Goal: Task Accomplishment & Management: Use online tool/utility

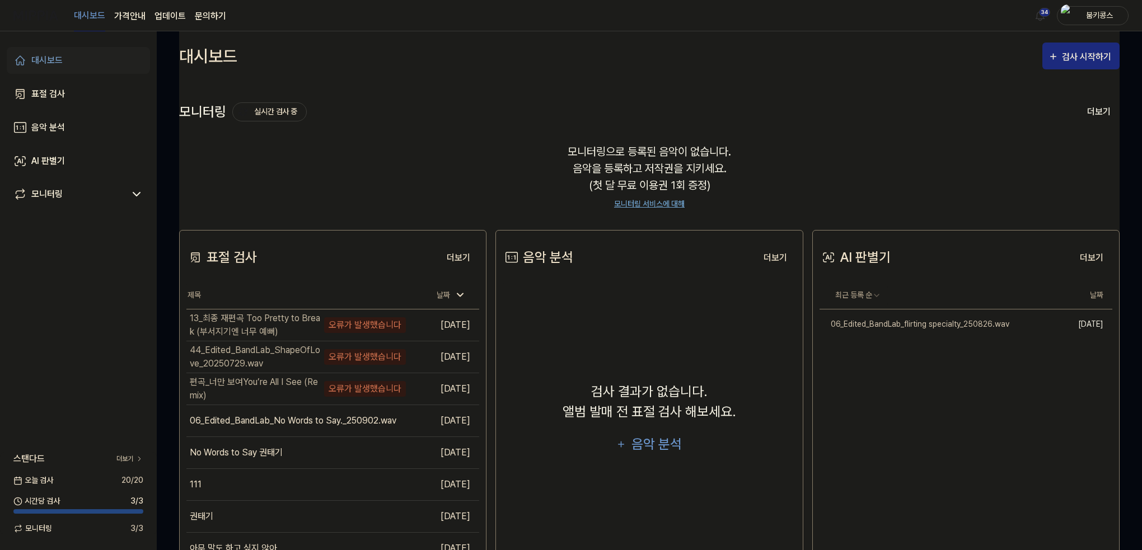
click at [396, 160] on div "모니터링으로 등록된 음악이 없습니다. 음악을 등록하고 저작권을 지키세요. (첫 달 무료 이용권 1회 증정) 모니터링 서비스에 대해" at bounding box center [649, 176] width 940 height 93
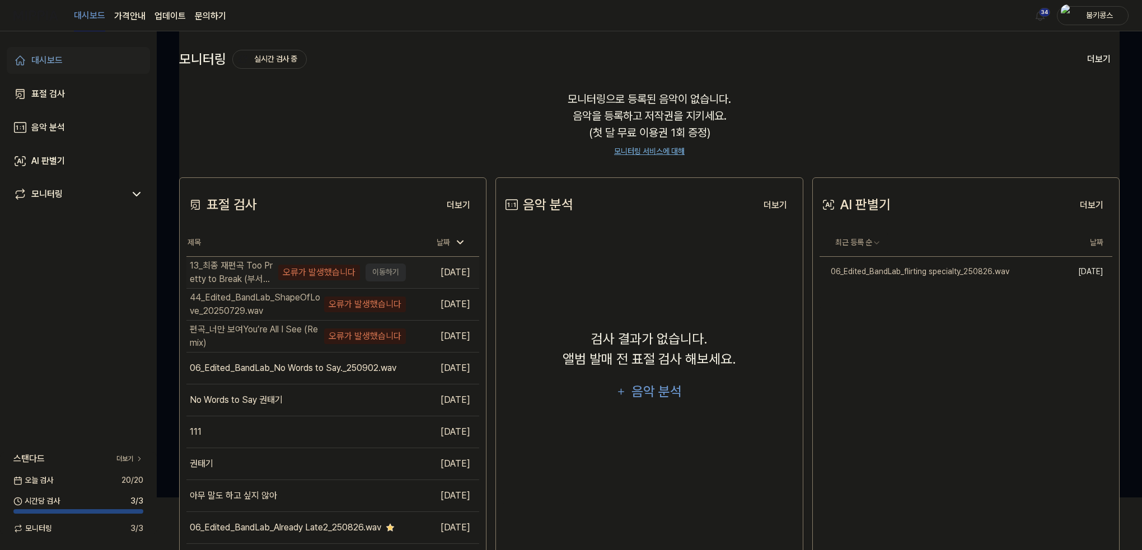
scroll to position [56, 0]
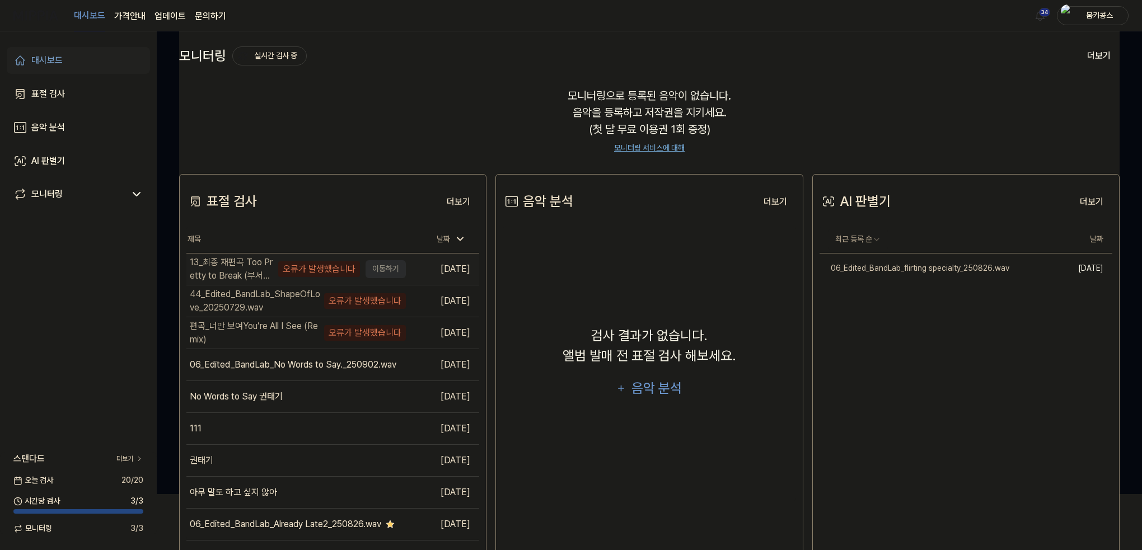
click at [246, 265] on div "13_최종 재편곡 Too Pretty to Break (부서지기엔 너무 예뻐)" at bounding box center [233, 269] width 86 height 27
click at [390, 266] on td "13_최종 재편곡 Too Pretty to Break (부서지기엔 너무 예뻐) 오류가 발생했습니다 이동하기" at bounding box center [295, 269] width 219 height 31
click at [63, 60] on link "대시보드" at bounding box center [78, 60] width 143 height 27
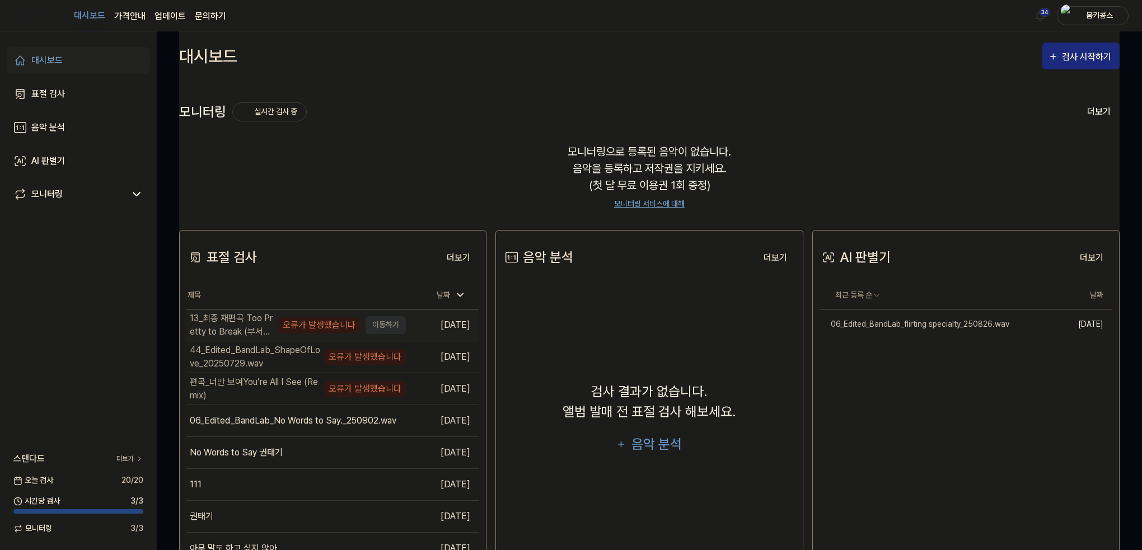
click at [226, 329] on div "13_최종 재편곡 Too Pretty to Break (부서지기엔 너무 예뻐)" at bounding box center [233, 325] width 86 height 27
drag, startPoint x: 283, startPoint y: 327, endPoint x: 386, endPoint y: 309, distance: 105.2
click at [285, 327] on div "오류가 발생했습니다" at bounding box center [319, 325] width 82 height 16
click at [465, 254] on button "더보기" at bounding box center [458, 258] width 41 height 22
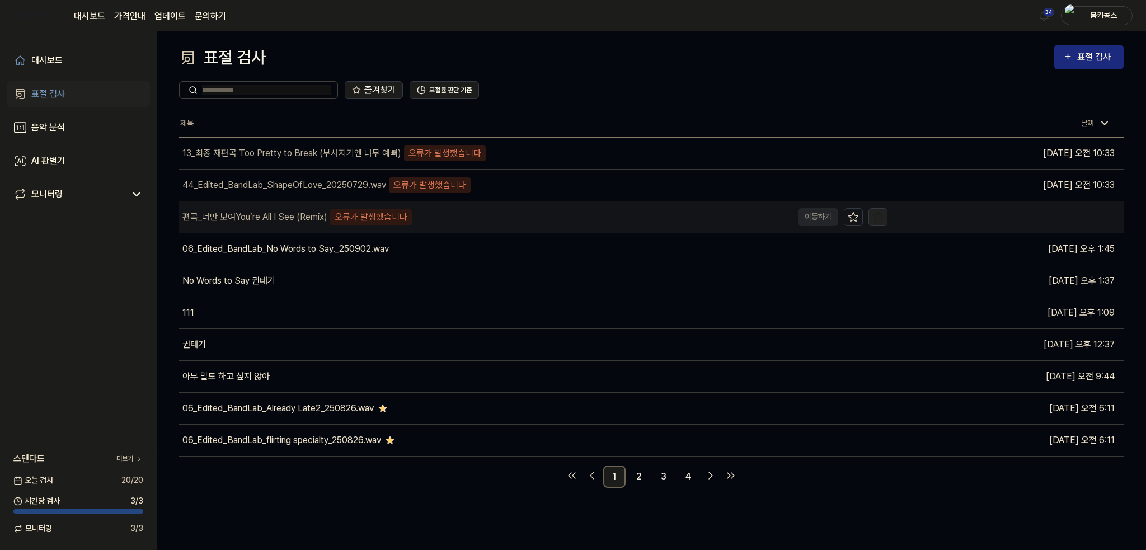
click at [878, 219] on img "button" at bounding box center [878, 217] width 11 height 11
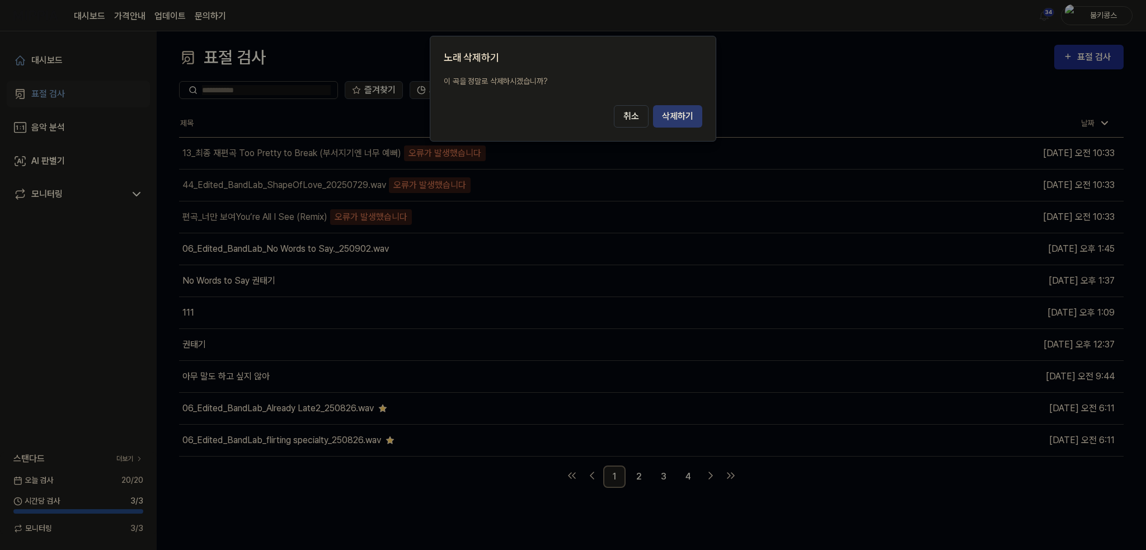
click at [681, 114] on button "삭제하기" at bounding box center [677, 116] width 49 height 22
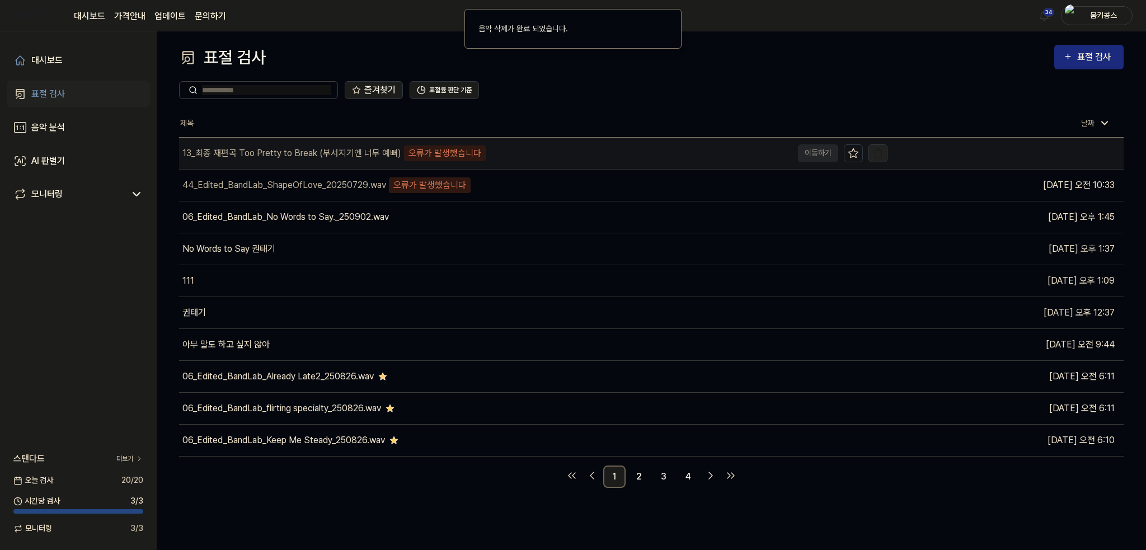
click at [884, 152] on button "button" at bounding box center [878, 153] width 19 height 18
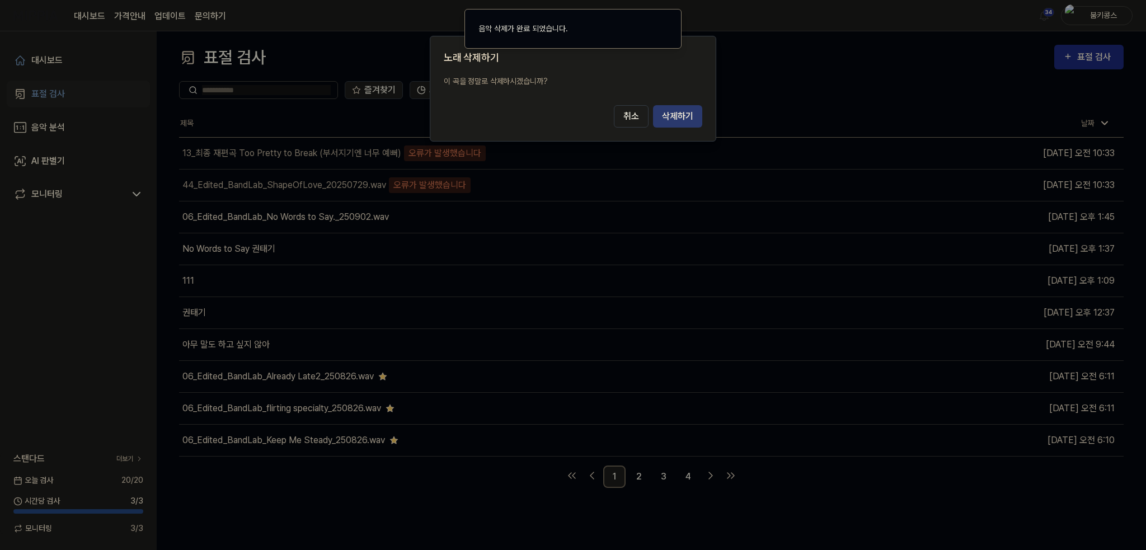
click at [691, 116] on button "삭제하기" at bounding box center [677, 116] width 49 height 22
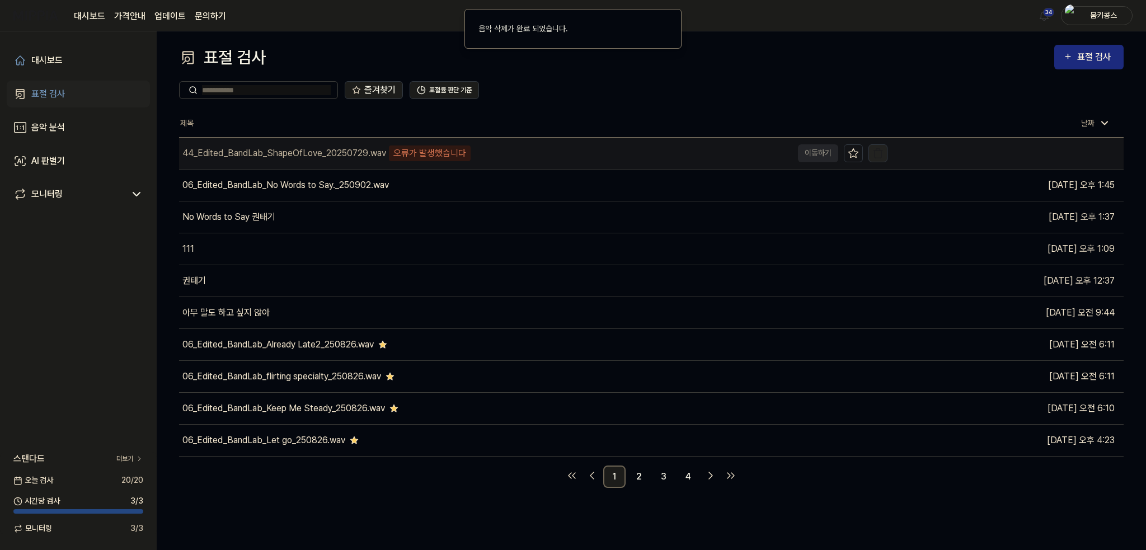
click at [878, 152] on img "button" at bounding box center [878, 153] width 11 height 11
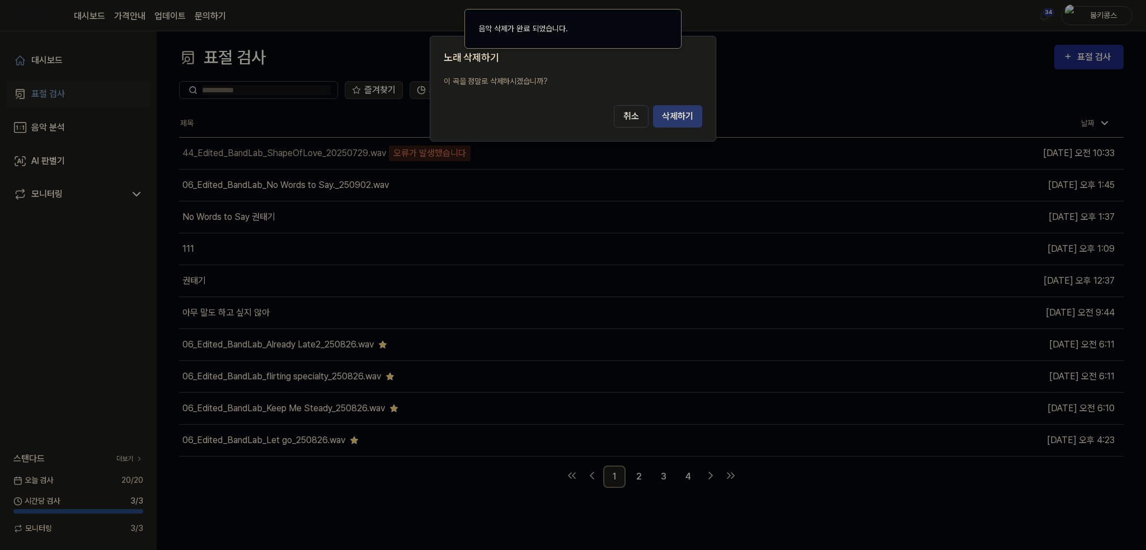
click at [687, 114] on button "삭제하기" at bounding box center [677, 116] width 49 height 22
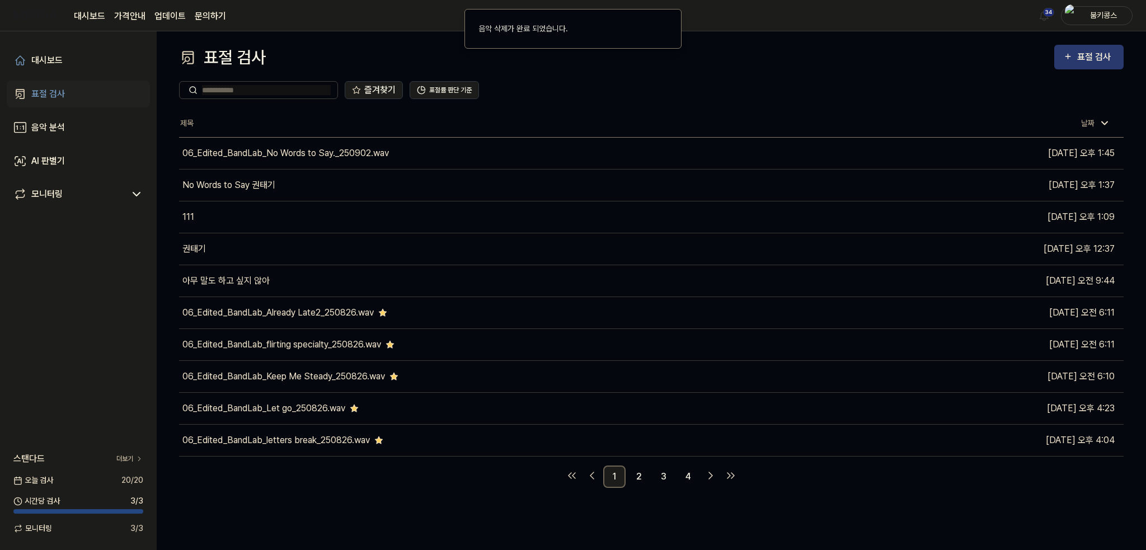
click at [1103, 54] on div "표절 검사" at bounding box center [1097, 57] width 38 height 15
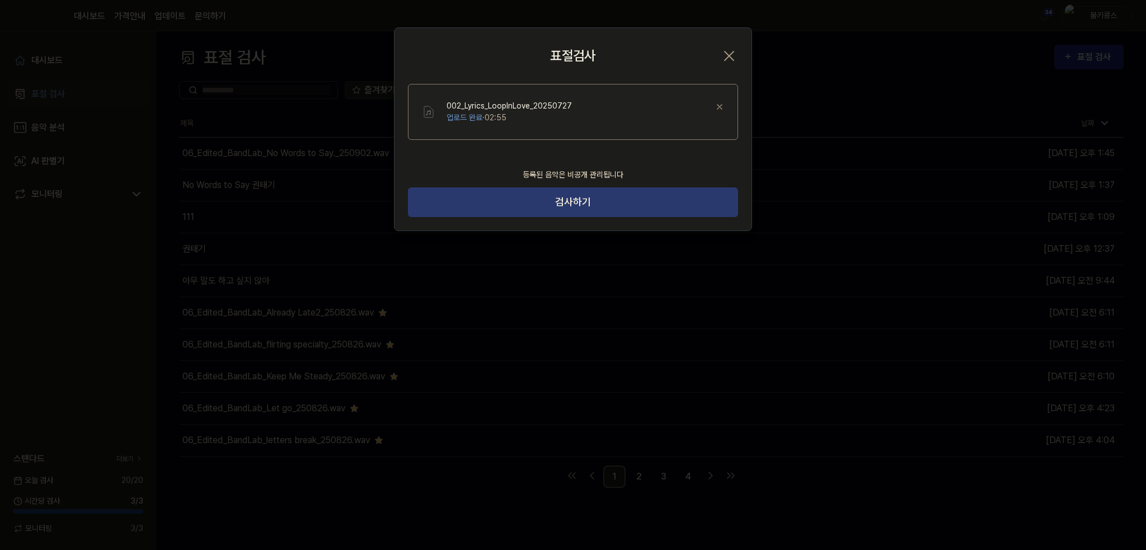
click at [604, 209] on button "검사하기" at bounding box center [573, 203] width 330 height 30
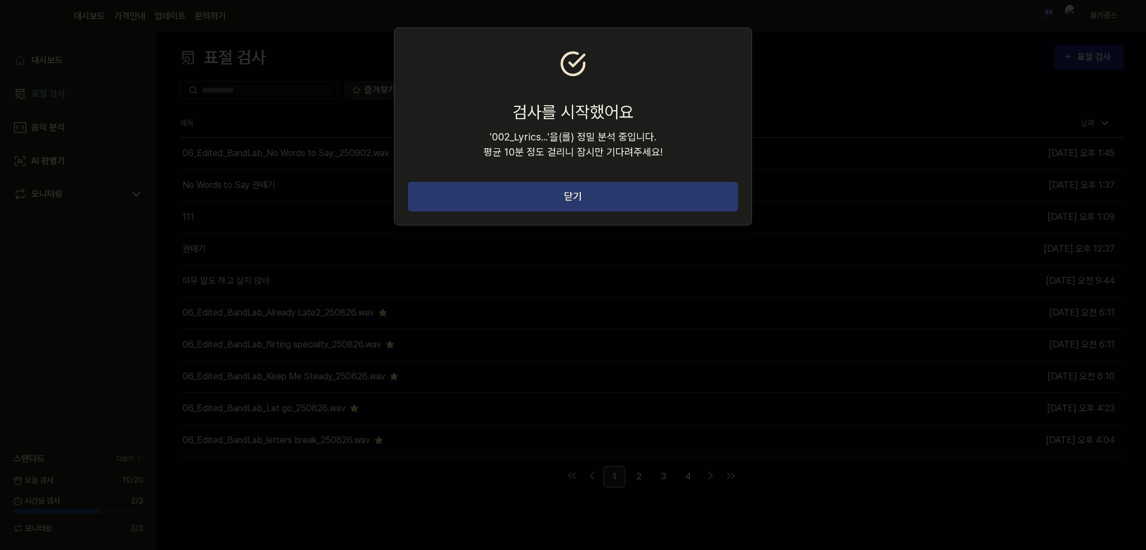
click at [662, 196] on button "닫기" at bounding box center [573, 197] width 330 height 30
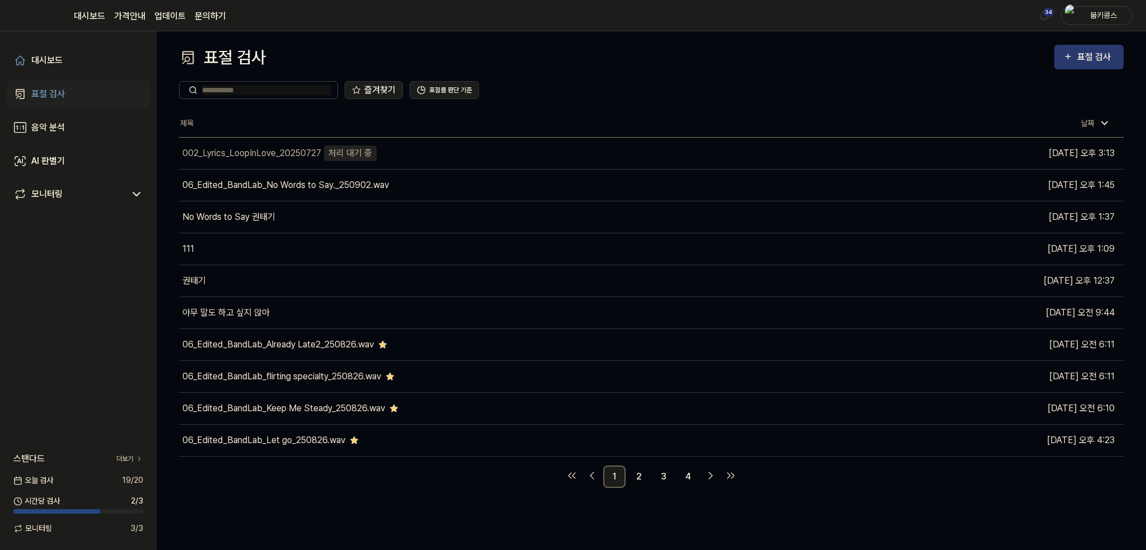
click at [1079, 59] on div "표절 검사" at bounding box center [1097, 57] width 38 height 15
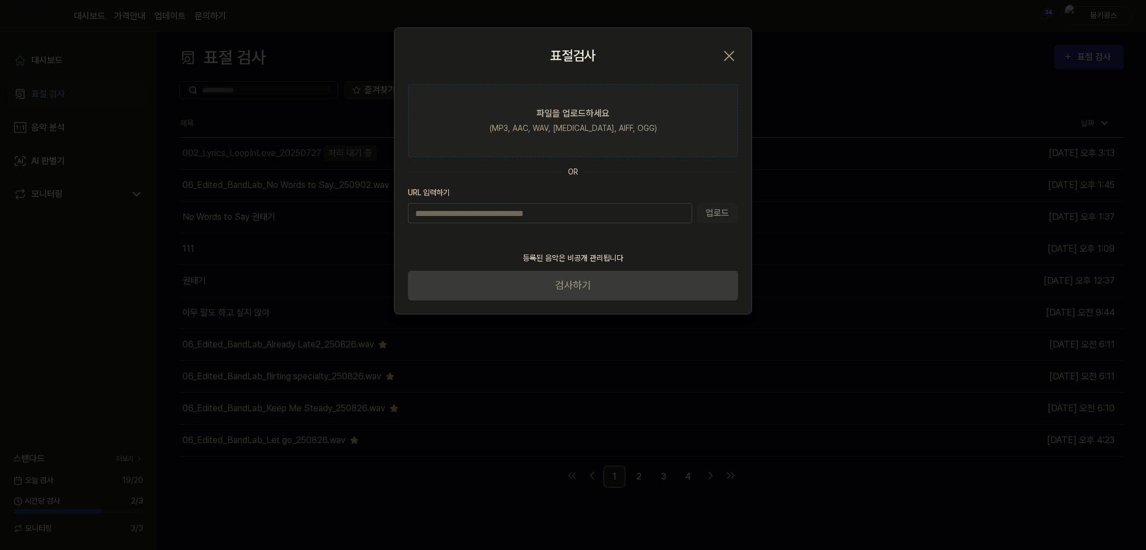
click at [639, 103] on label "파일을 업로드하세요 (MP3, AAC, WAV, [MEDICAL_DATA], AIFF, OGG)" at bounding box center [573, 120] width 330 height 73
click at [0, 0] on input "파일을 업로드하세요 (MP3, AAC, WAV, [MEDICAL_DATA], AIFF, OGG)" at bounding box center [0, 0] width 0 height 0
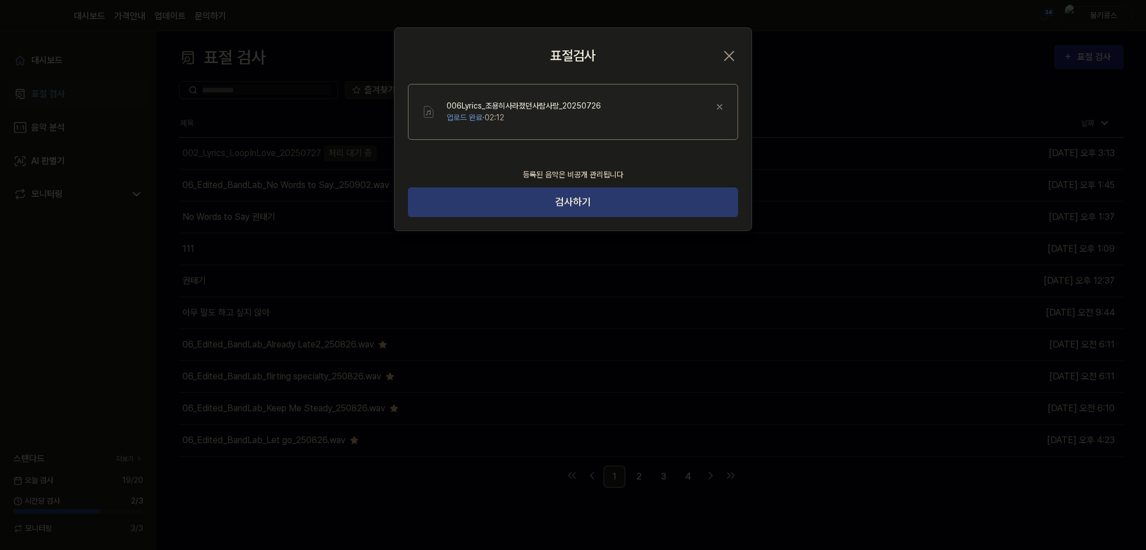
click at [628, 199] on button "검사하기" at bounding box center [573, 203] width 330 height 30
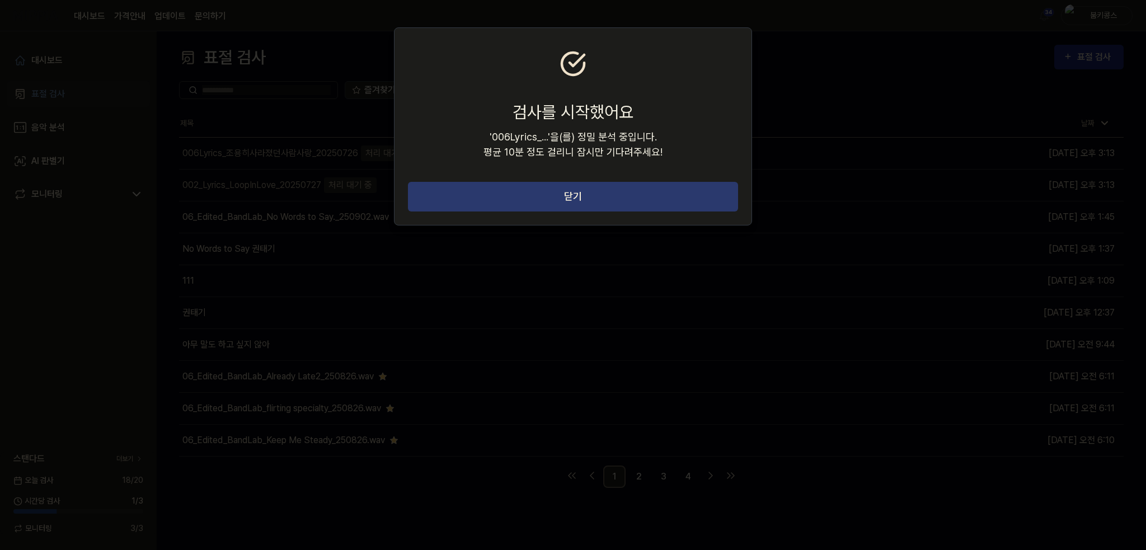
click at [600, 202] on button "닫기" at bounding box center [573, 197] width 330 height 30
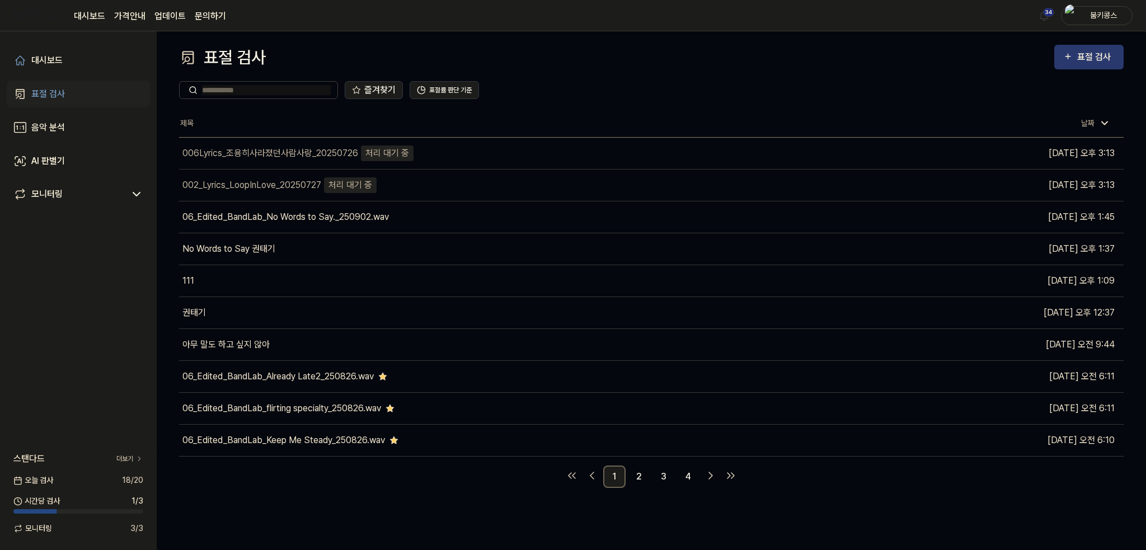
click at [1079, 55] on div "표절 검사" at bounding box center [1097, 57] width 38 height 15
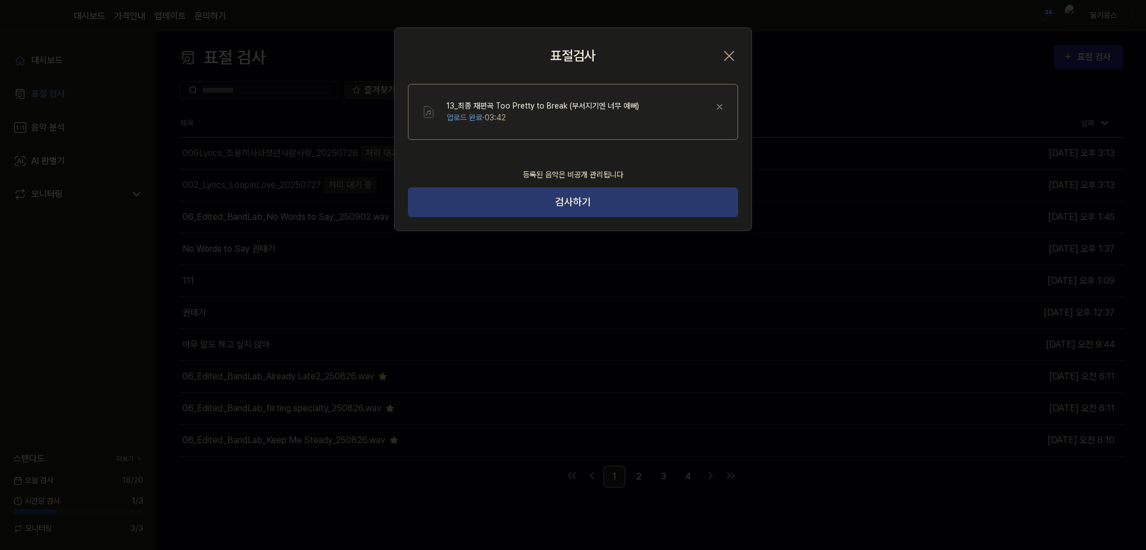
click at [630, 192] on button "검사하기" at bounding box center [573, 203] width 330 height 30
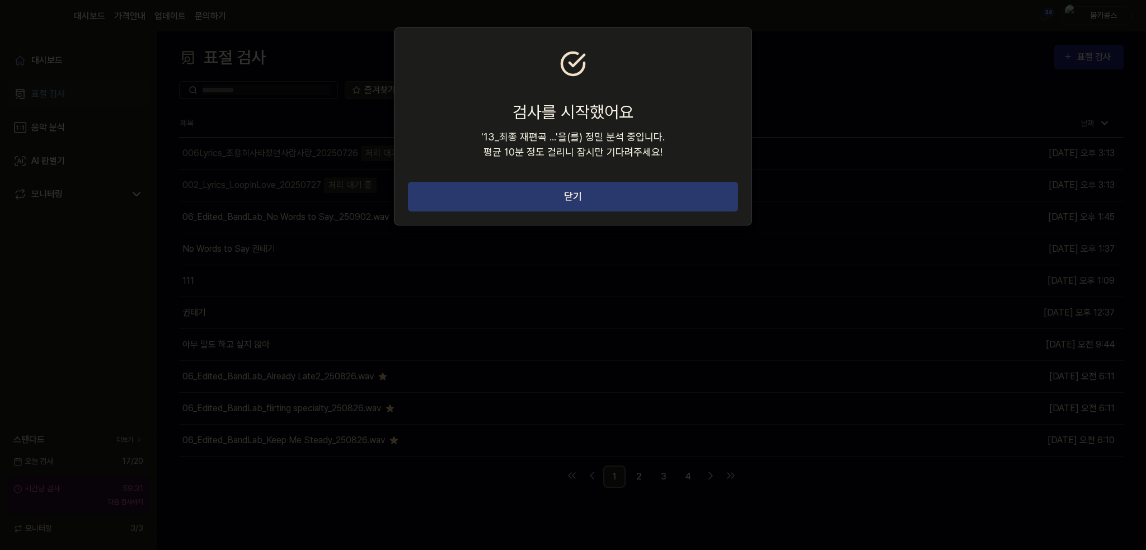
click at [625, 196] on button "닫기" at bounding box center [573, 197] width 330 height 30
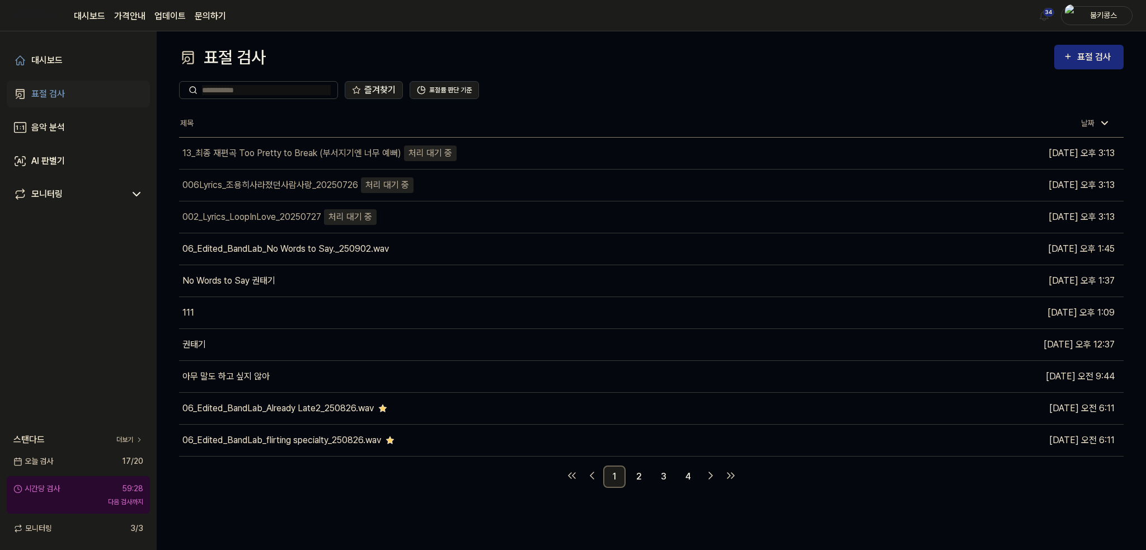
click at [549, 97] on div "즐겨찾기 표절률 판단 기준" at bounding box center [651, 90] width 945 height 18
click at [335, 46] on div "표절 검사 표절 검사" at bounding box center [651, 57] width 945 height 25
click at [223, 105] on div "즐겨찾기 표절률 판단 기준" at bounding box center [651, 90] width 945 height 40
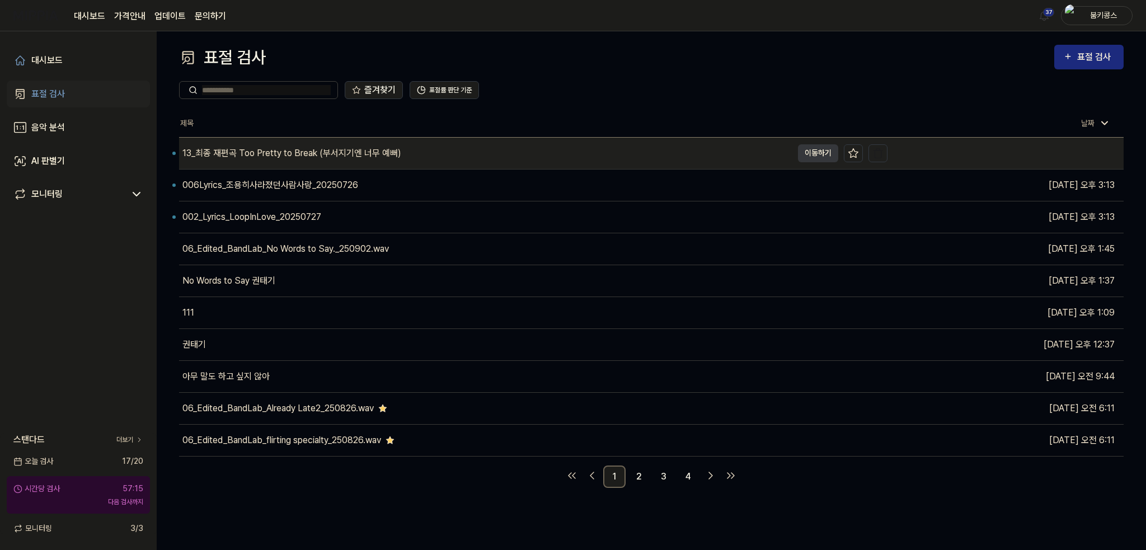
click at [292, 155] on div "13_최종 재편곡 Too Pretty to Break (부서지기엔 너무 예뻐)" at bounding box center [291, 153] width 219 height 13
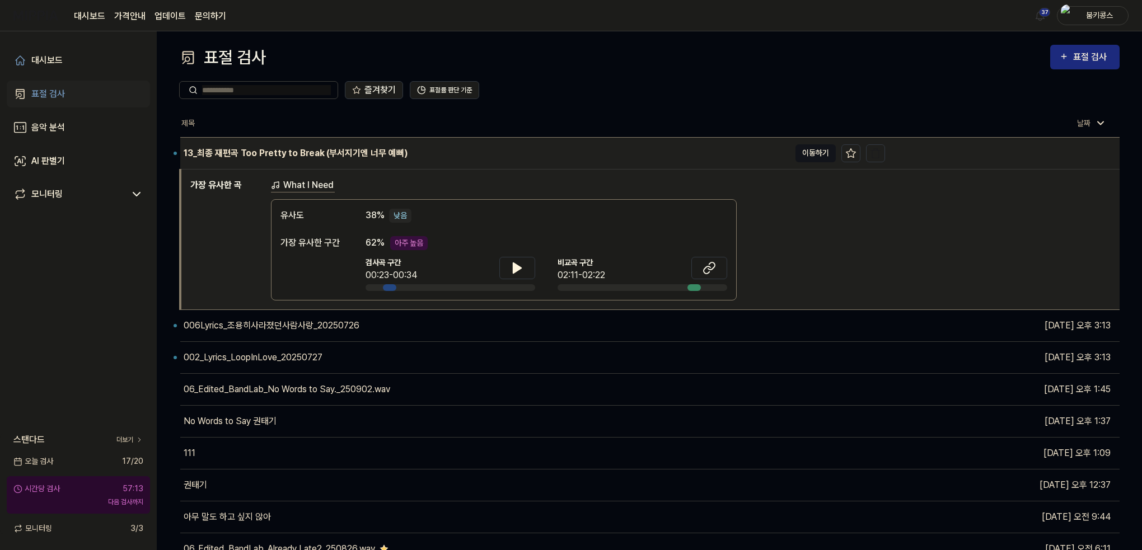
click at [807, 154] on button "이동하기" at bounding box center [815, 153] width 40 height 18
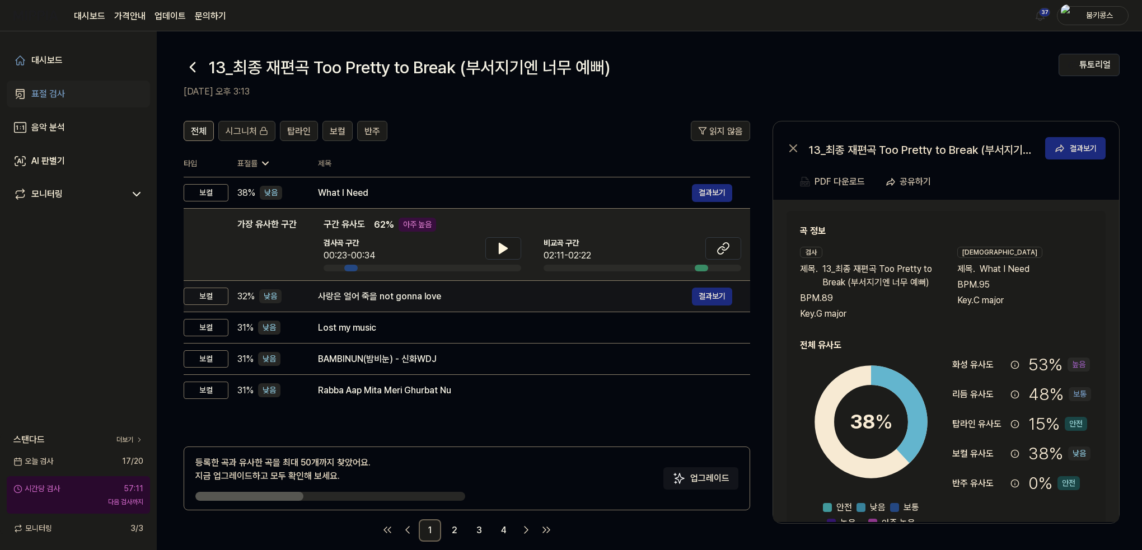
click at [420, 301] on div "사랑은 얼어 죽을 not gonna love" at bounding box center [505, 296] width 374 height 13
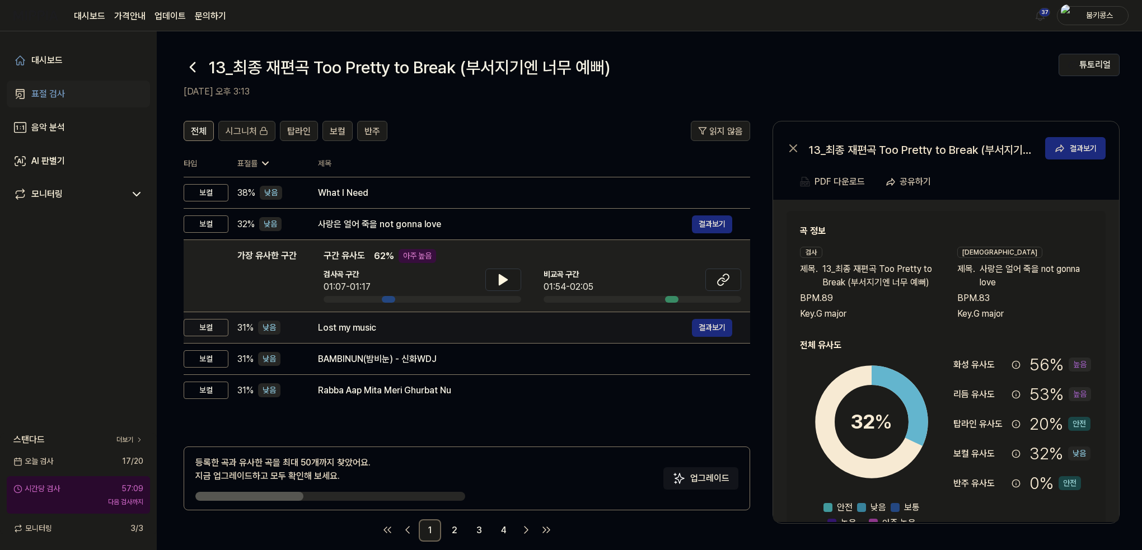
click at [410, 324] on div "Lost my music" at bounding box center [505, 327] width 374 height 13
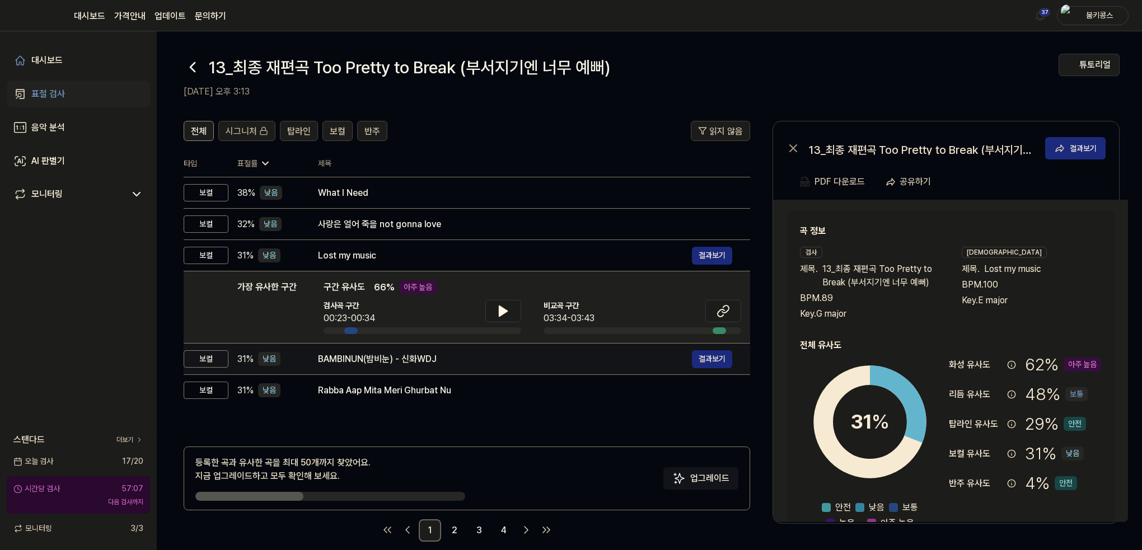
click at [410, 354] on div "BAMBINUN(밤비눈) - 신화WDJ" at bounding box center [505, 359] width 374 height 13
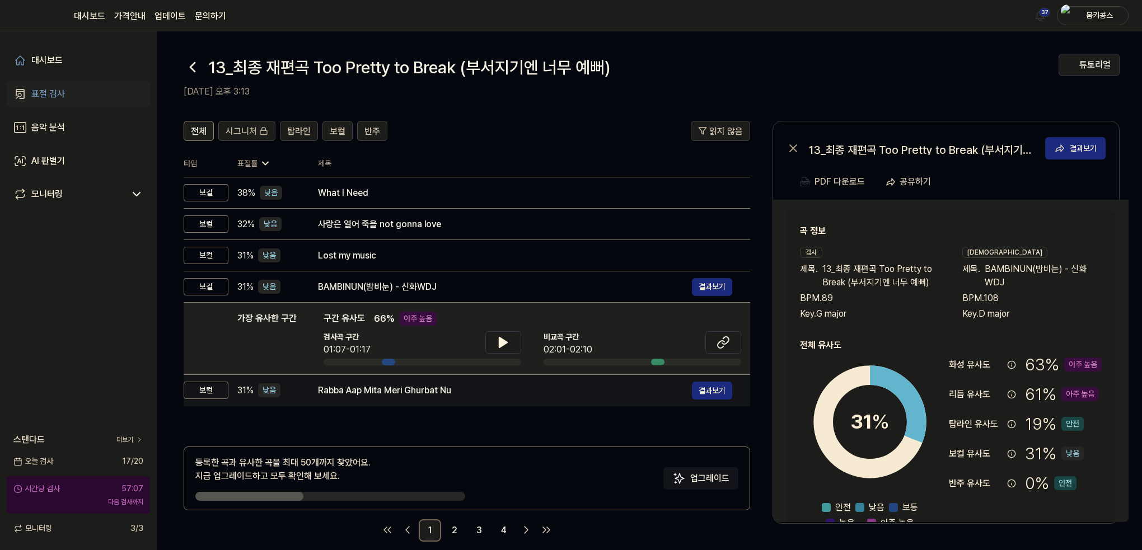
click at [404, 391] on div "Rabba Aap Mita Meri Ghurbat Nu" at bounding box center [505, 390] width 374 height 13
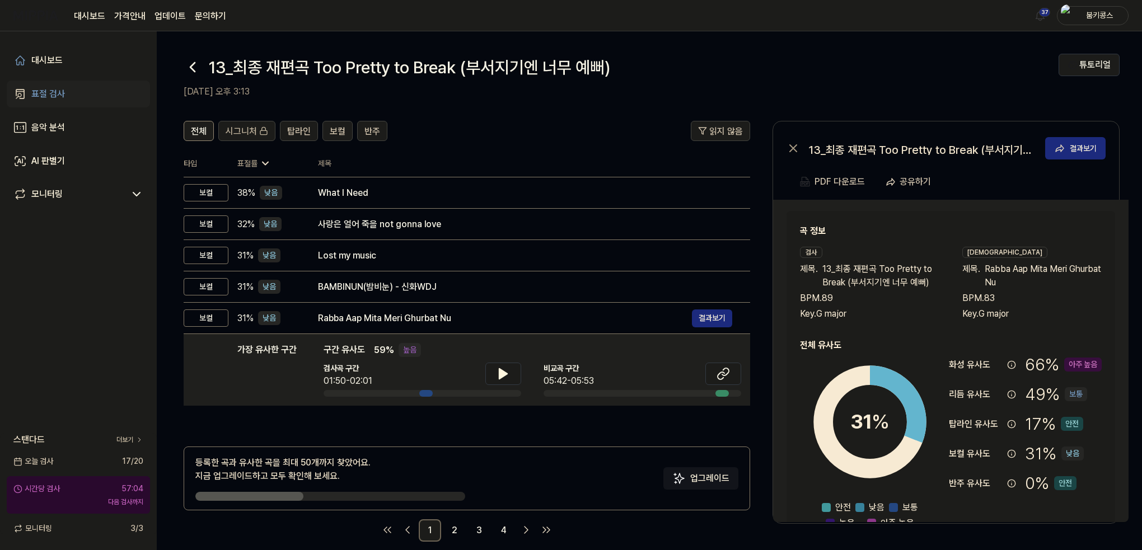
click at [193, 68] on icon at bounding box center [193, 67] width 18 height 18
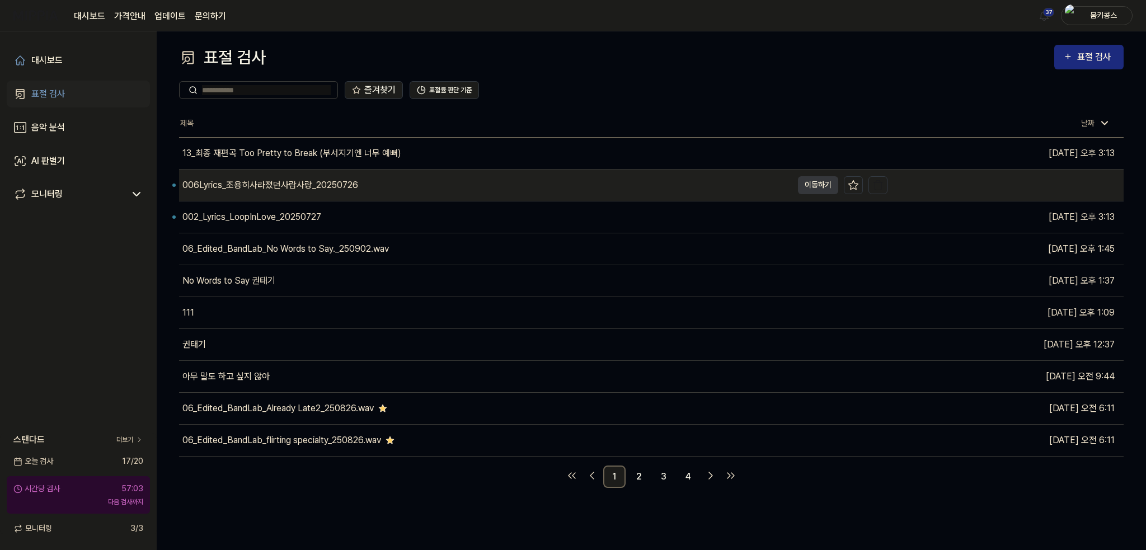
click at [237, 179] on div "006Lyrics_조용히사라졌던사람사랑_20250726" at bounding box center [270, 185] width 176 height 13
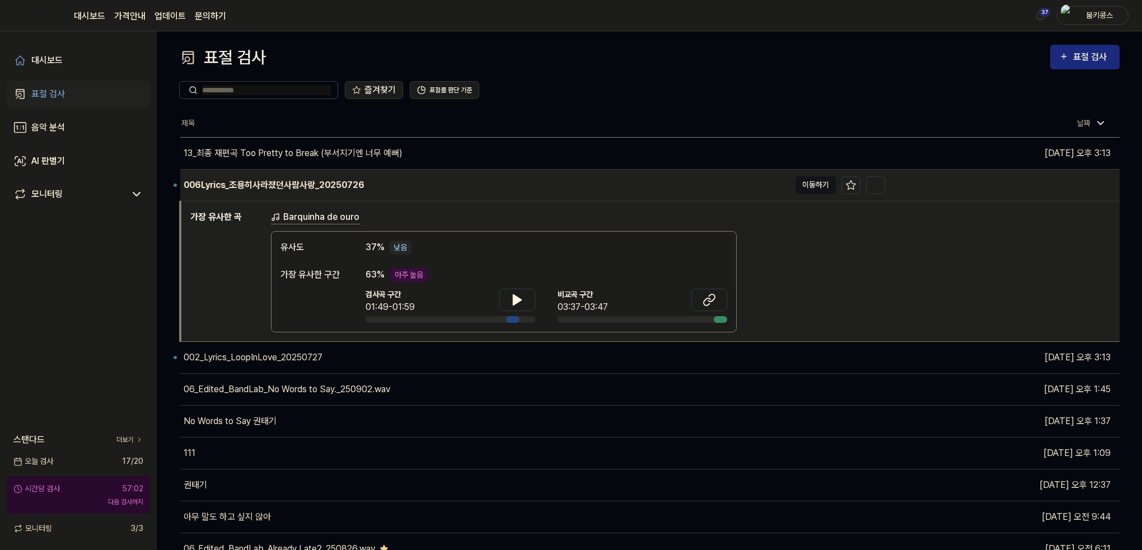
click at [825, 186] on button "이동하기" at bounding box center [815, 185] width 40 height 18
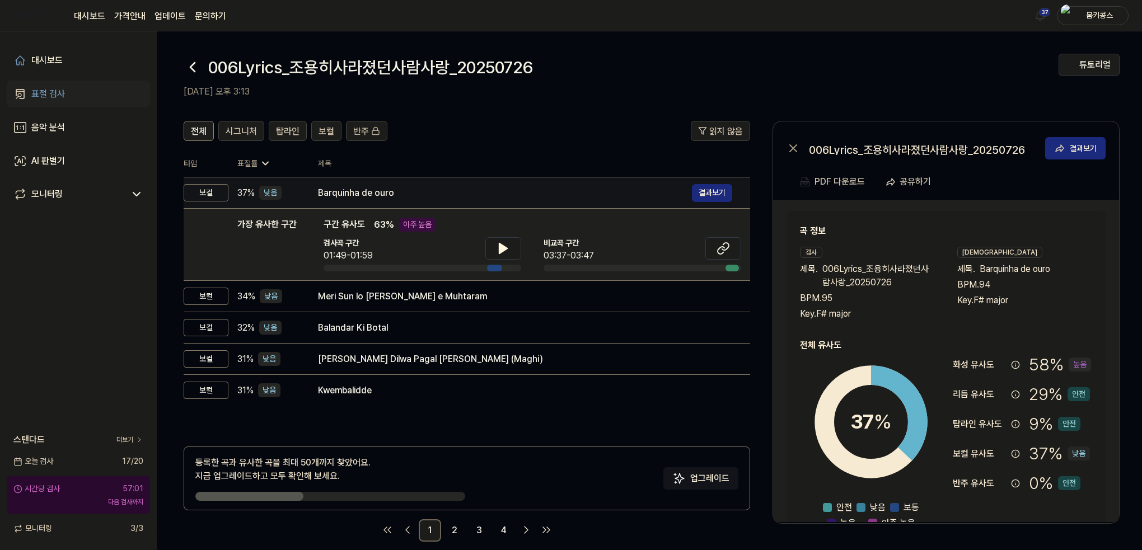
click at [383, 200] on div "Barquinha de ouro 결과보기" at bounding box center [525, 193] width 414 height 18
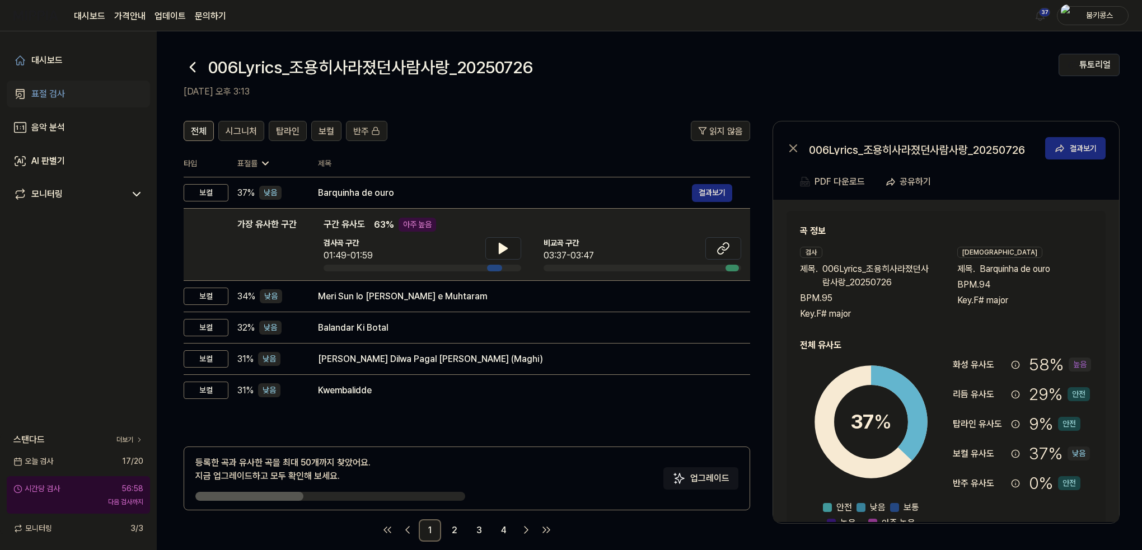
click at [188, 65] on icon at bounding box center [193, 67] width 18 height 18
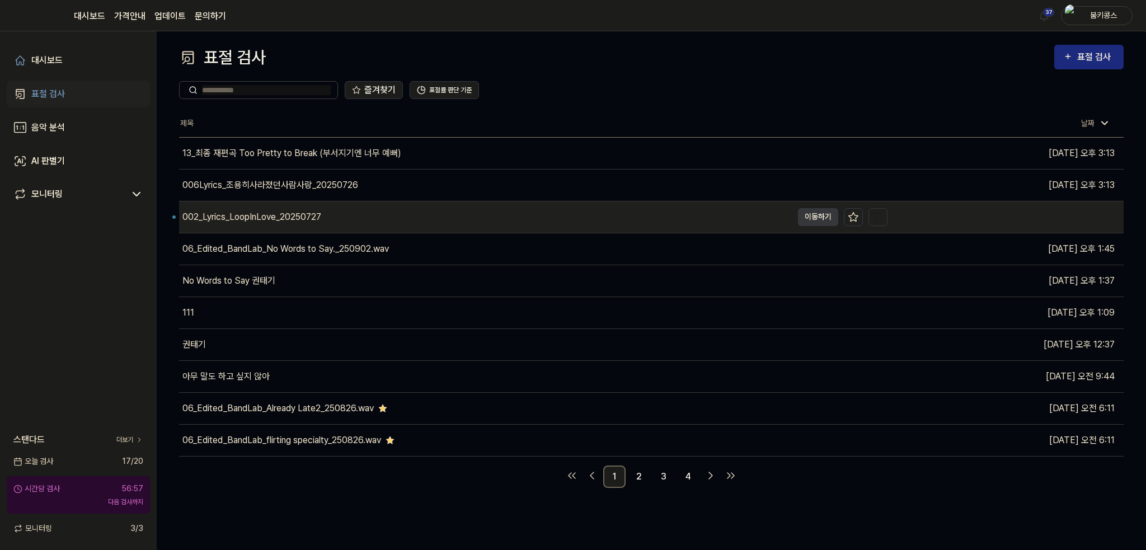
click at [254, 214] on div "002_Lyrics_LoopInLove_20250727" at bounding box center [251, 216] width 139 height 13
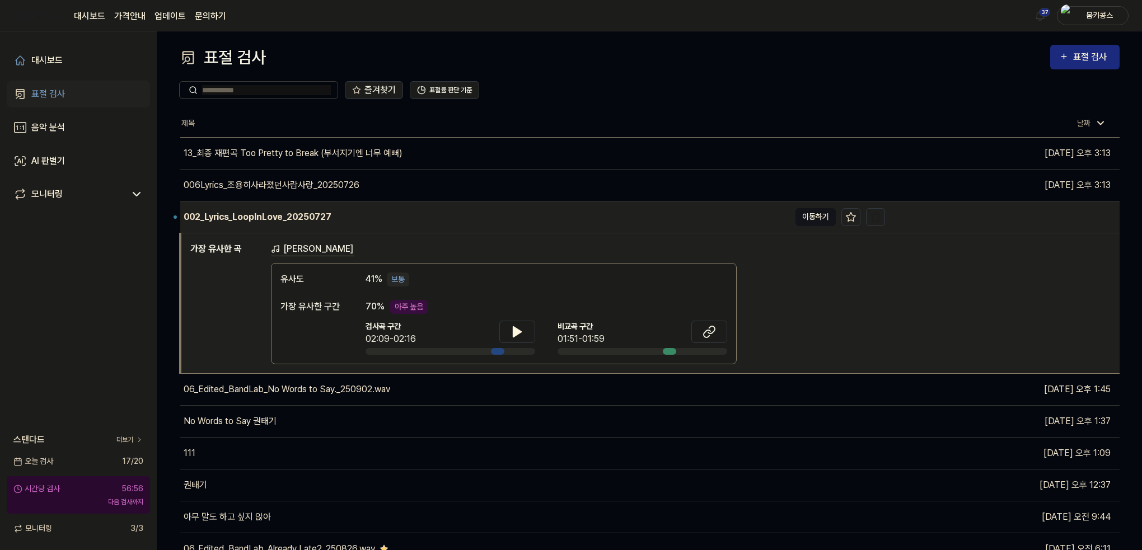
click at [824, 211] on button "이동하기" at bounding box center [815, 217] width 40 height 18
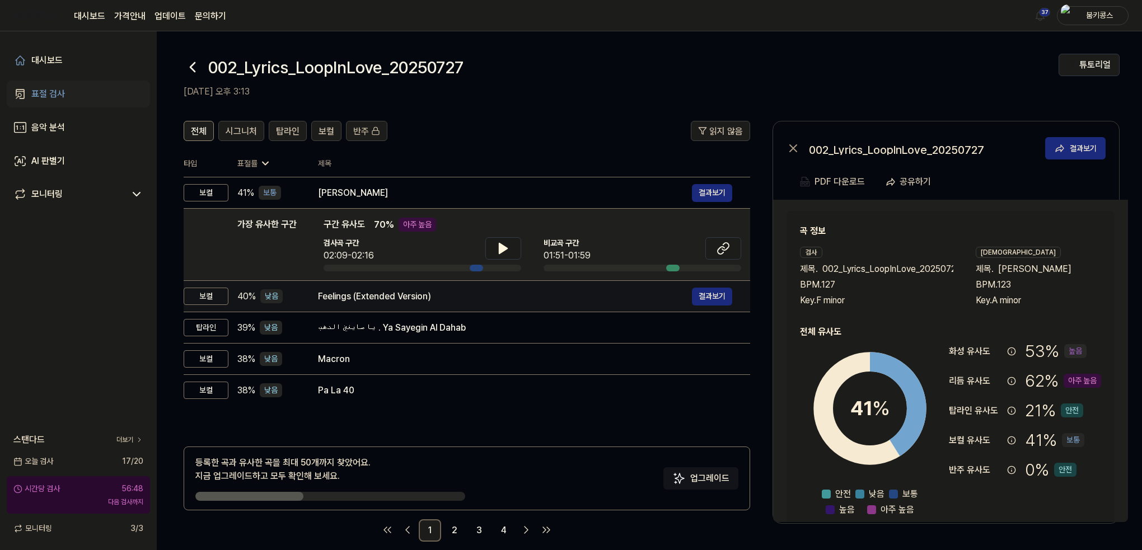
click at [336, 302] on div "Feelings (Extended Version)" at bounding box center [505, 296] width 374 height 13
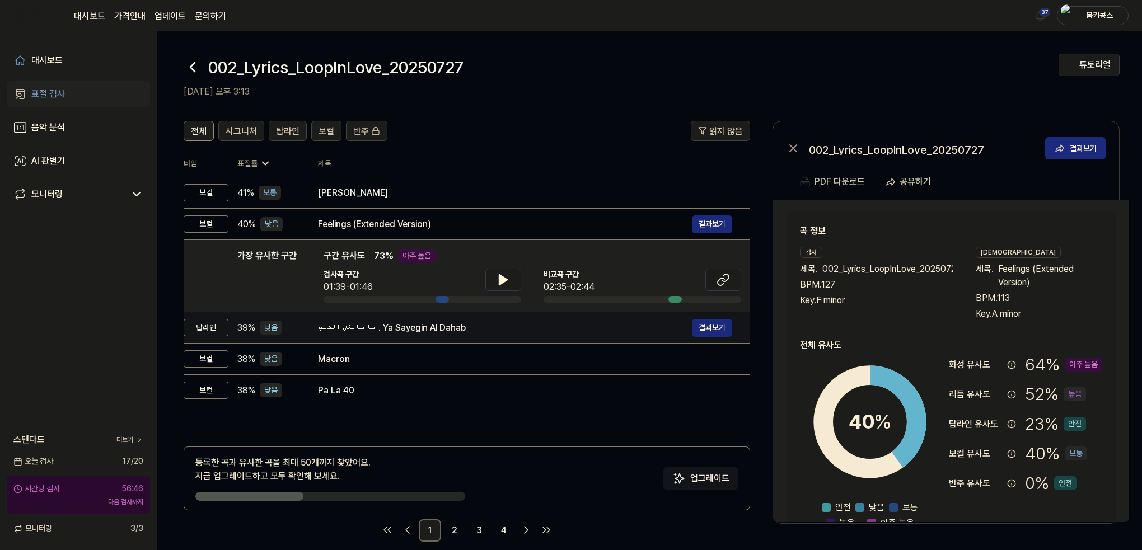
click at [355, 327] on div "يا صايغين الدهب . Ya Sayegin Al Dahab" at bounding box center [505, 327] width 374 height 13
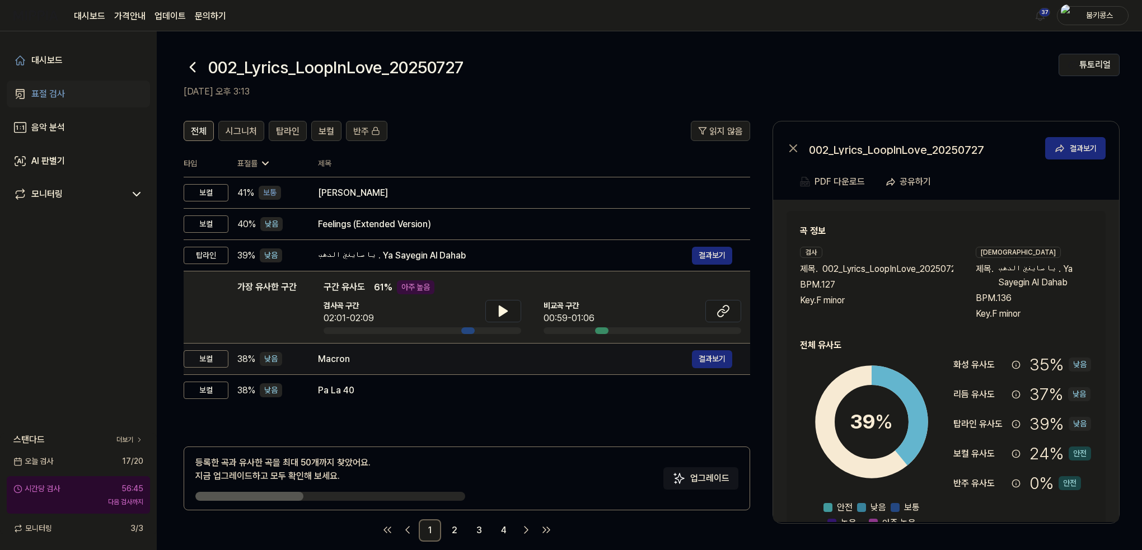
click at [356, 357] on div "Macron" at bounding box center [505, 359] width 374 height 13
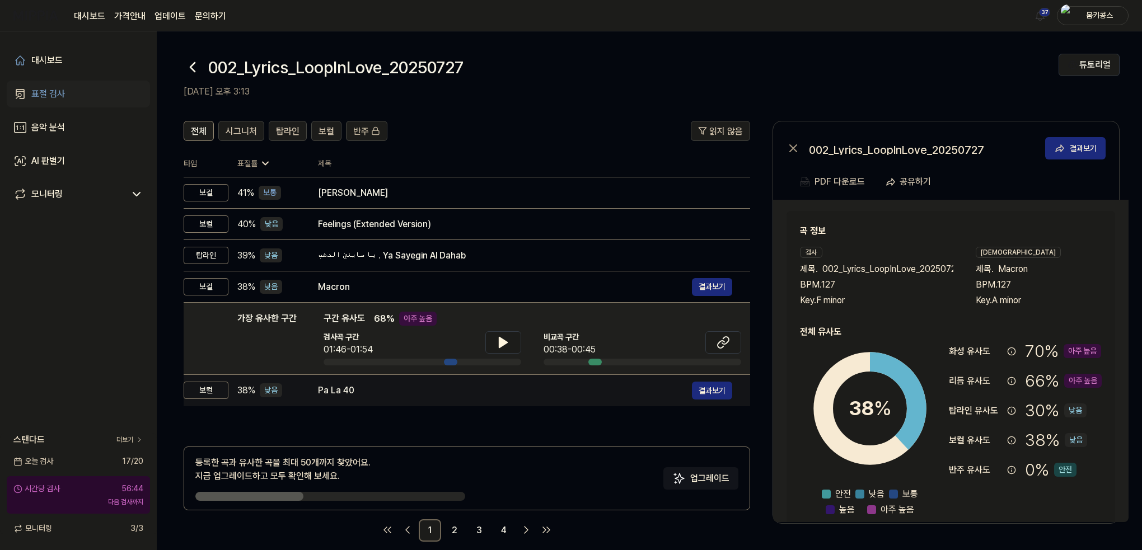
click at [372, 383] on div "Pa La 40 결과보기" at bounding box center [525, 391] width 414 height 18
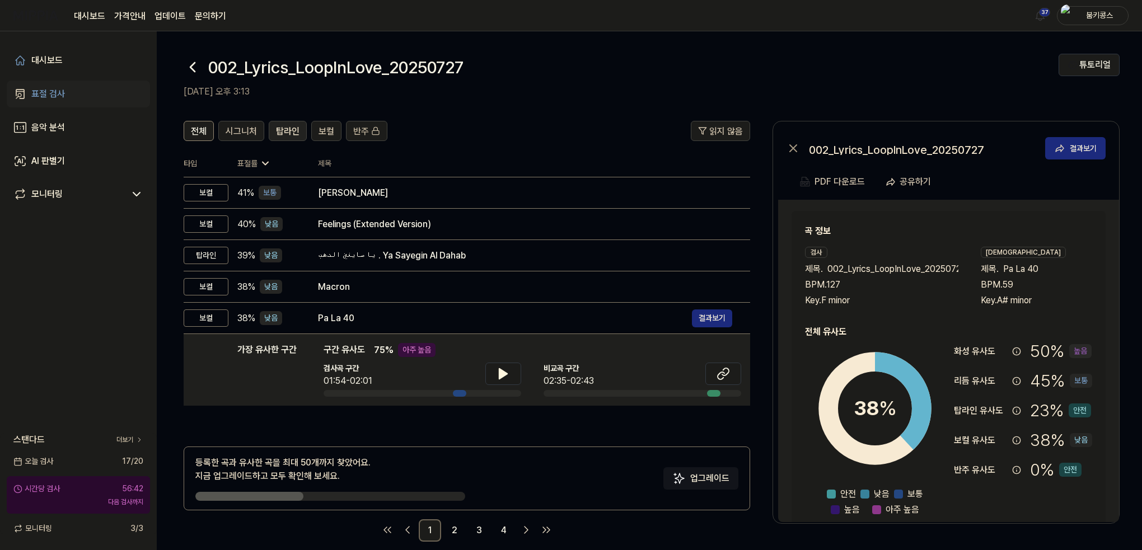
click at [282, 135] on span "탑라인" at bounding box center [288, 131] width 24 height 13
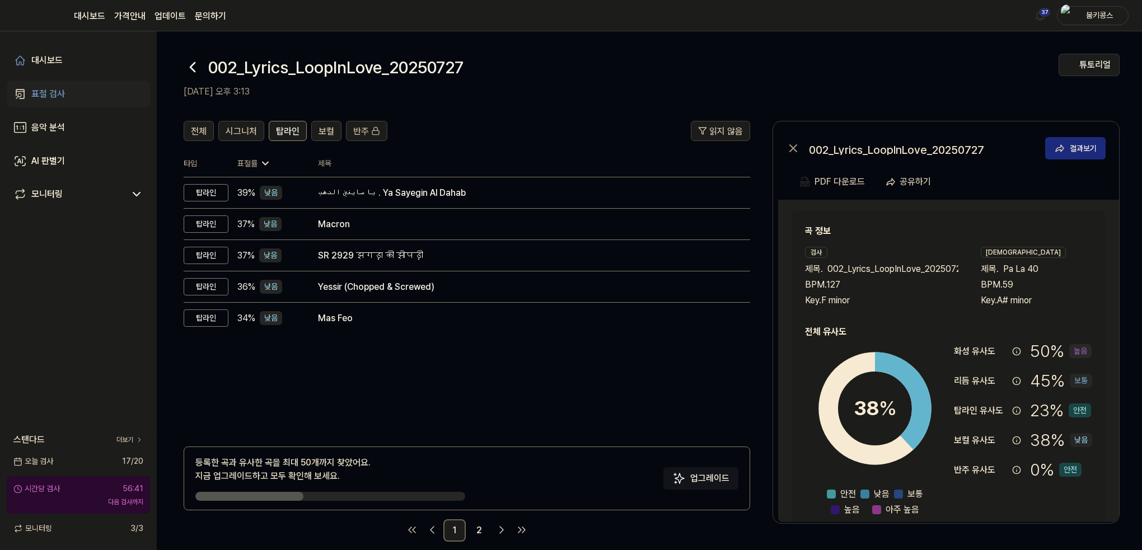
click at [191, 67] on icon at bounding box center [192, 67] width 4 height 9
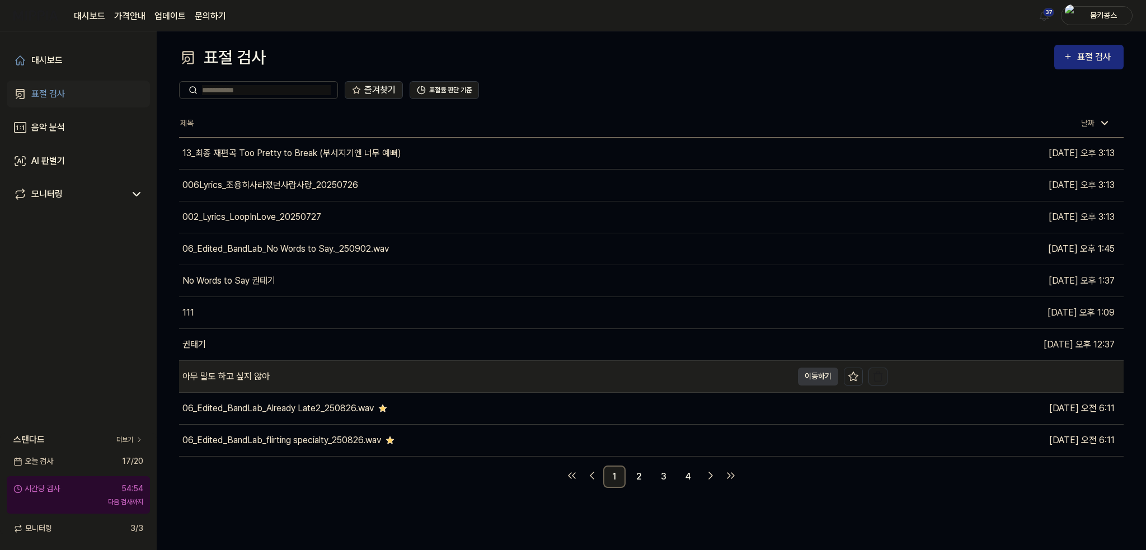
click at [881, 371] on img "button" at bounding box center [878, 376] width 11 height 11
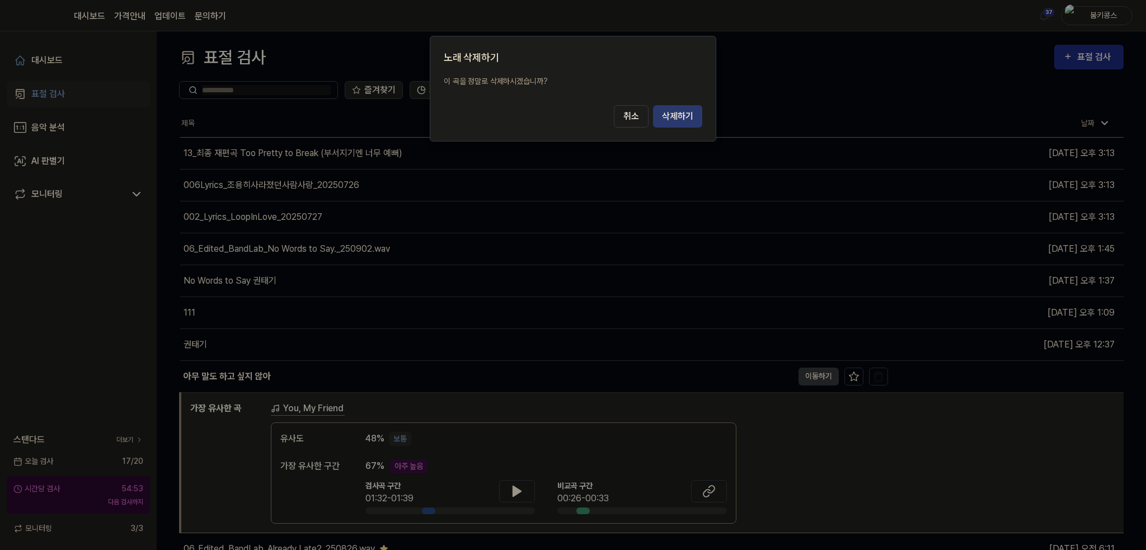
click at [692, 111] on button "삭제하기" at bounding box center [677, 116] width 49 height 22
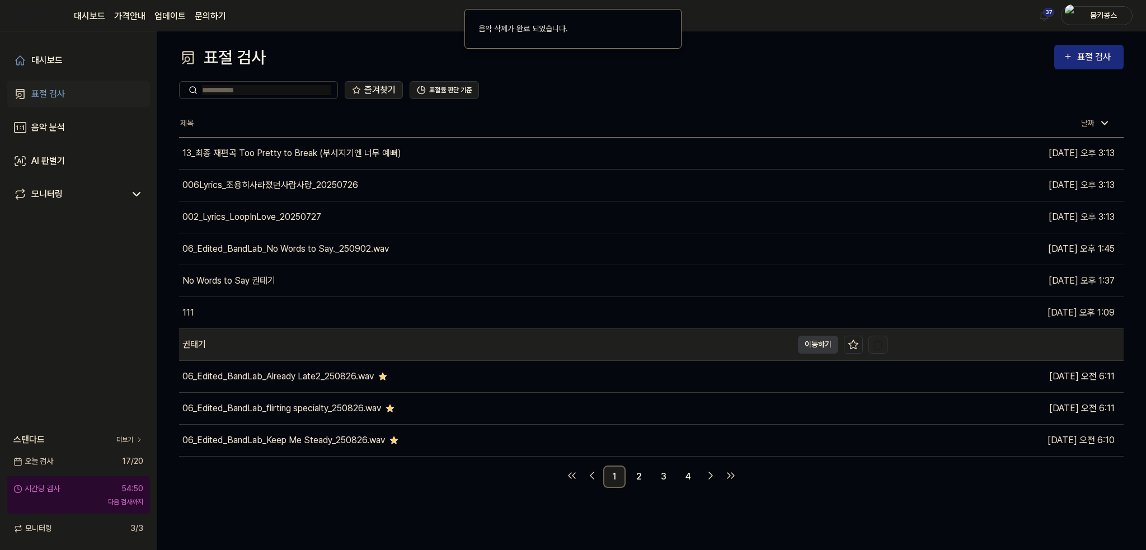
click at [878, 340] on img "button" at bounding box center [878, 344] width 11 height 11
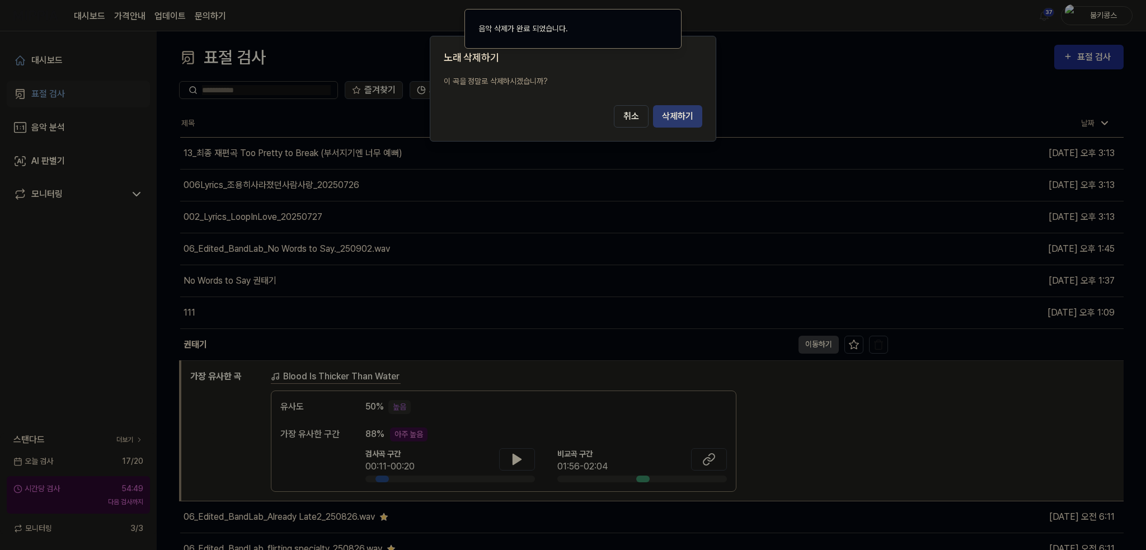
click at [680, 111] on button "삭제하기" at bounding box center [677, 116] width 49 height 22
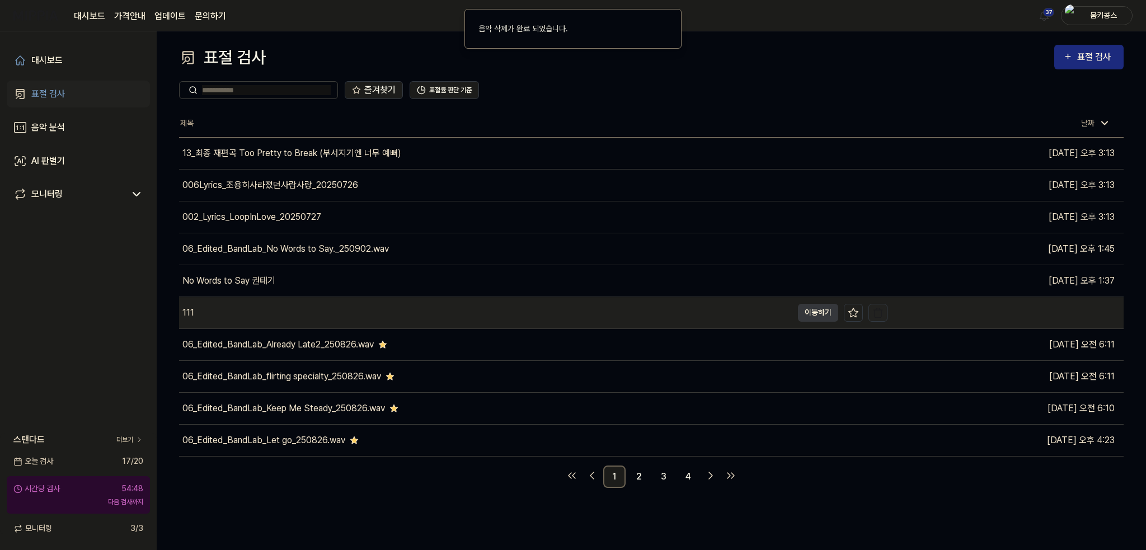
click at [874, 311] on img "button" at bounding box center [878, 312] width 11 height 11
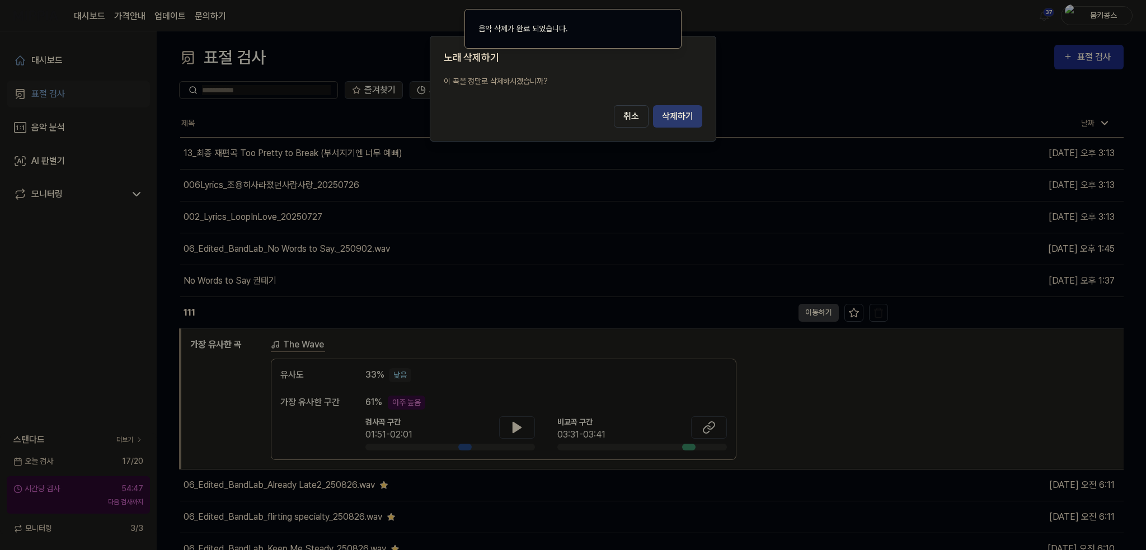
click at [679, 116] on button "삭제하기" at bounding box center [677, 116] width 49 height 22
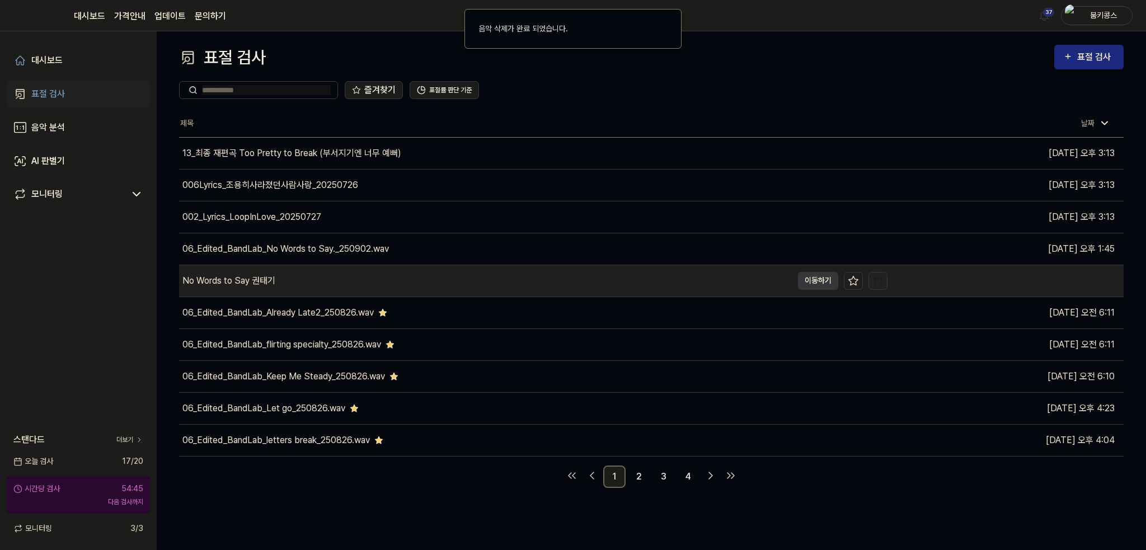
click at [884, 277] on button "button" at bounding box center [878, 281] width 19 height 18
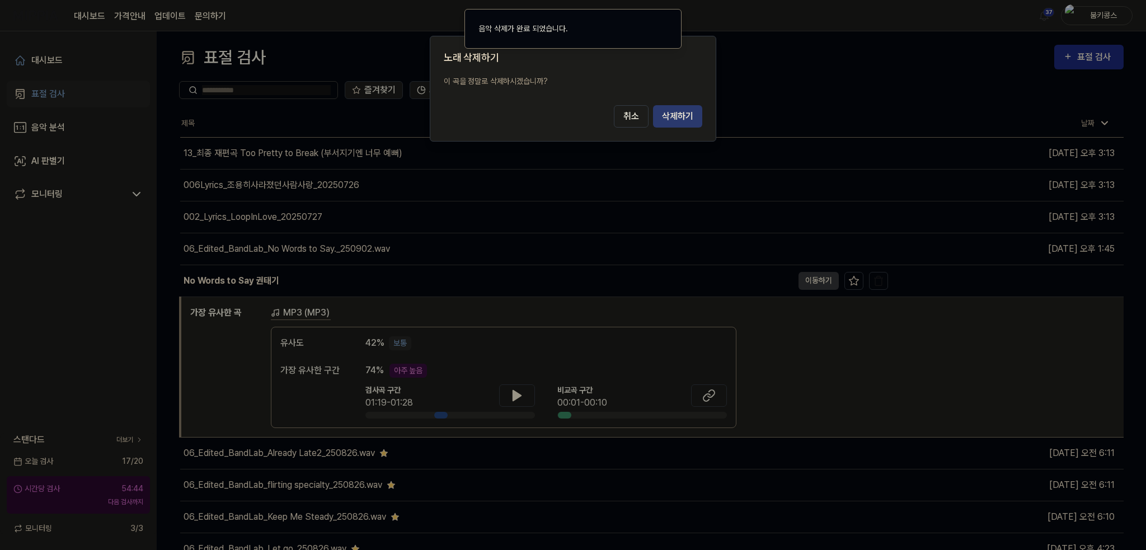
click at [689, 113] on button "삭제하기" at bounding box center [677, 116] width 49 height 22
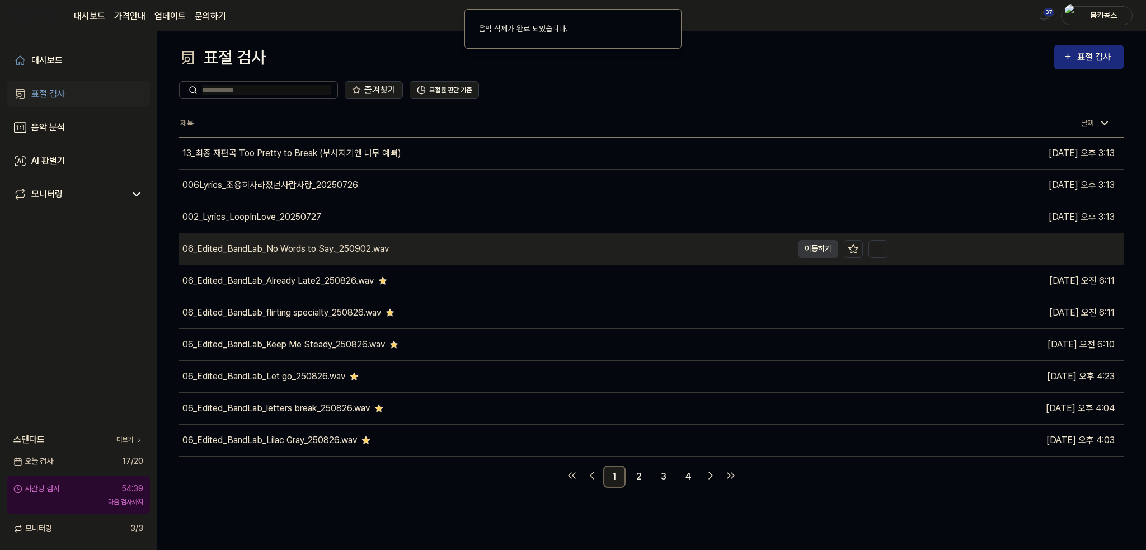
click at [610, 252] on div "06_Edited_BandLab_No Words to Say._250902.wav" at bounding box center [486, 248] width 614 height 31
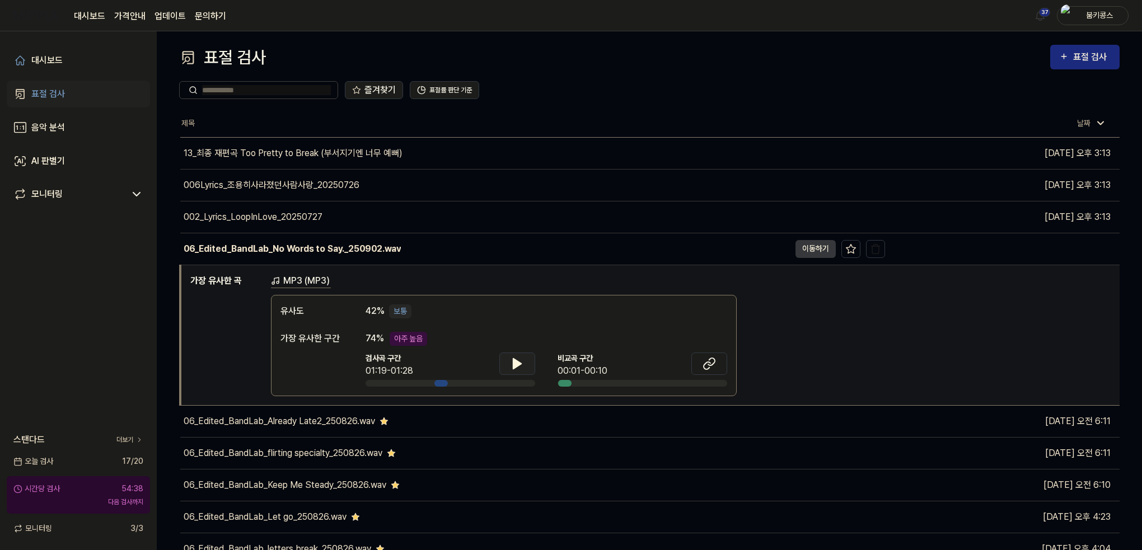
click at [518, 368] on icon at bounding box center [517, 363] width 13 height 13
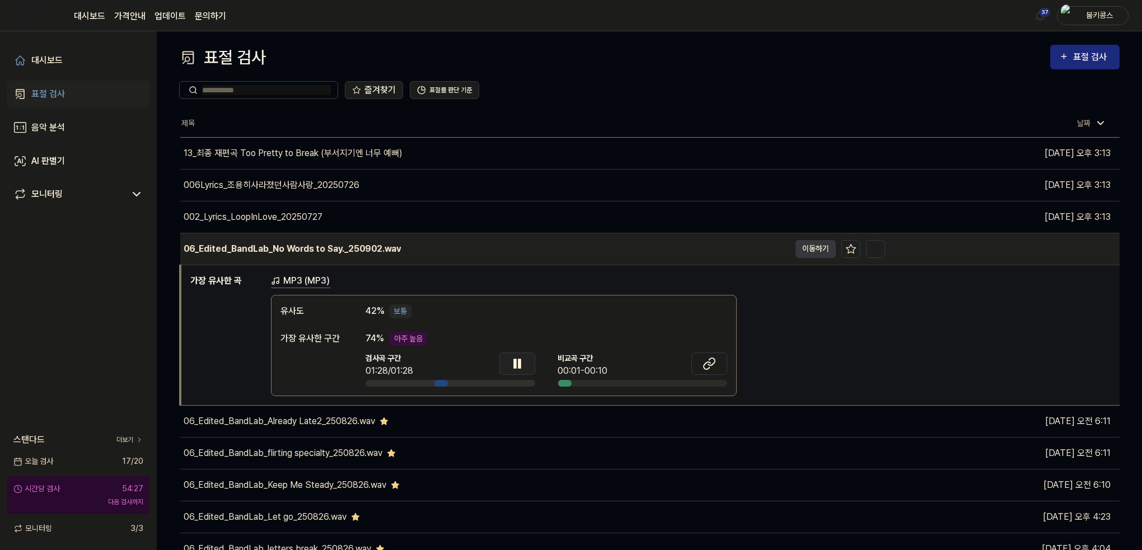
click at [802, 234] on td "06_Edited_BandLab_No Words to Say._250902.wav 이동하기" at bounding box center [532, 248] width 705 height 31
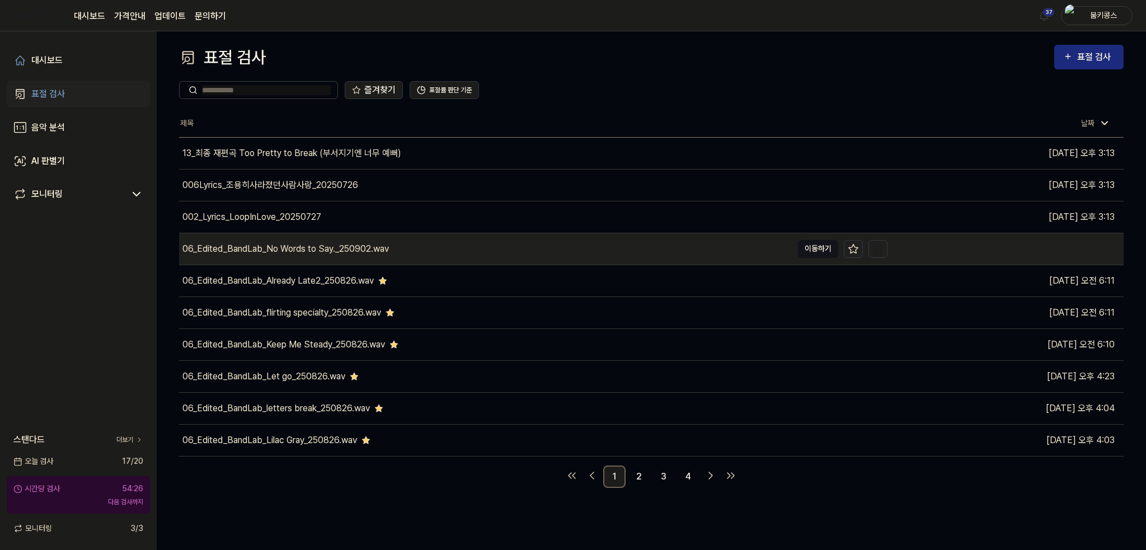
click at [808, 248] on button "이동하기" at bounding box center [818, 249] width 40 height 18
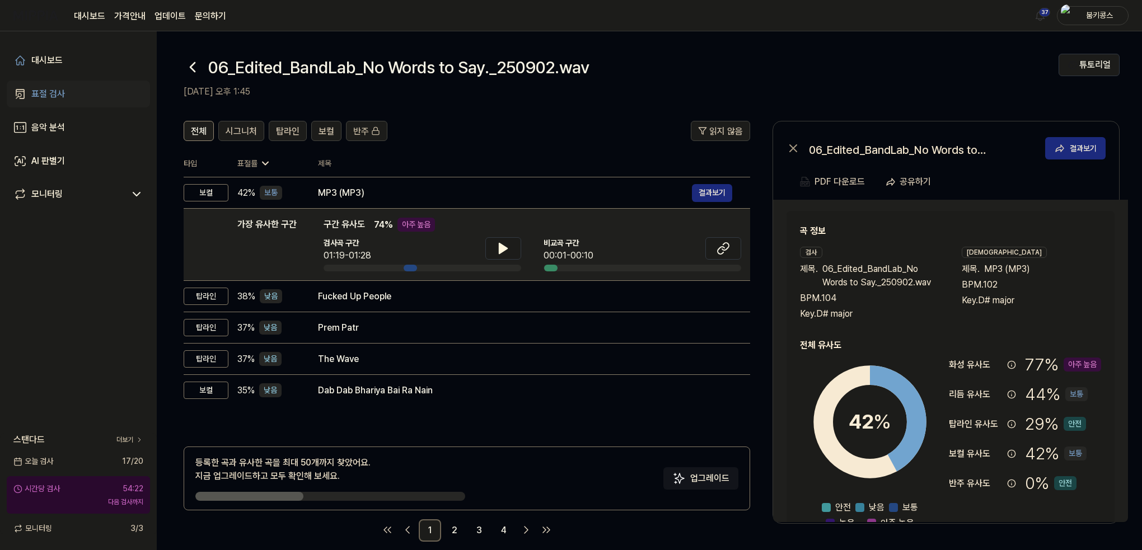
click at [192, 65] on icon at bounding box center [192, 67] width 4 height 9
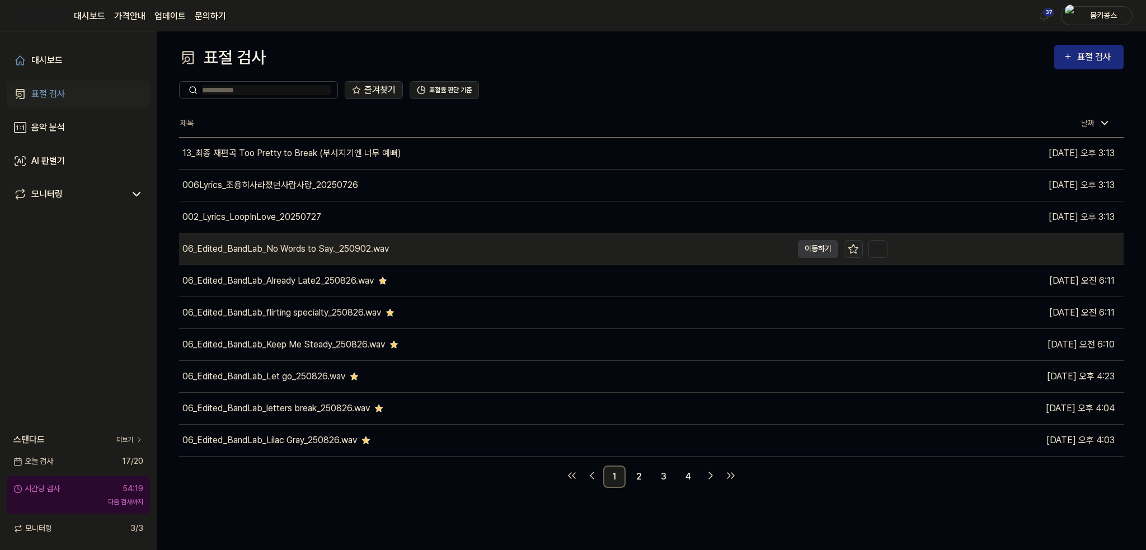
click at [851, 252] on icon at bounding box center [854, 248] width 10 height 9
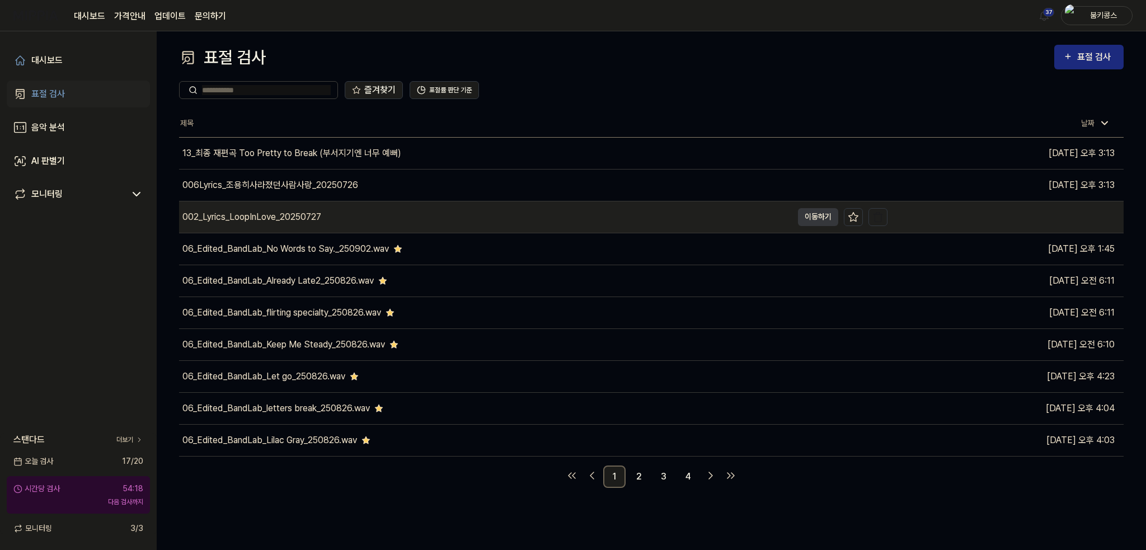
click at [352, 218] on div "002_Lyrics_LoopInLove_20250727" at bounding box center [486, 217] width 614 height 31
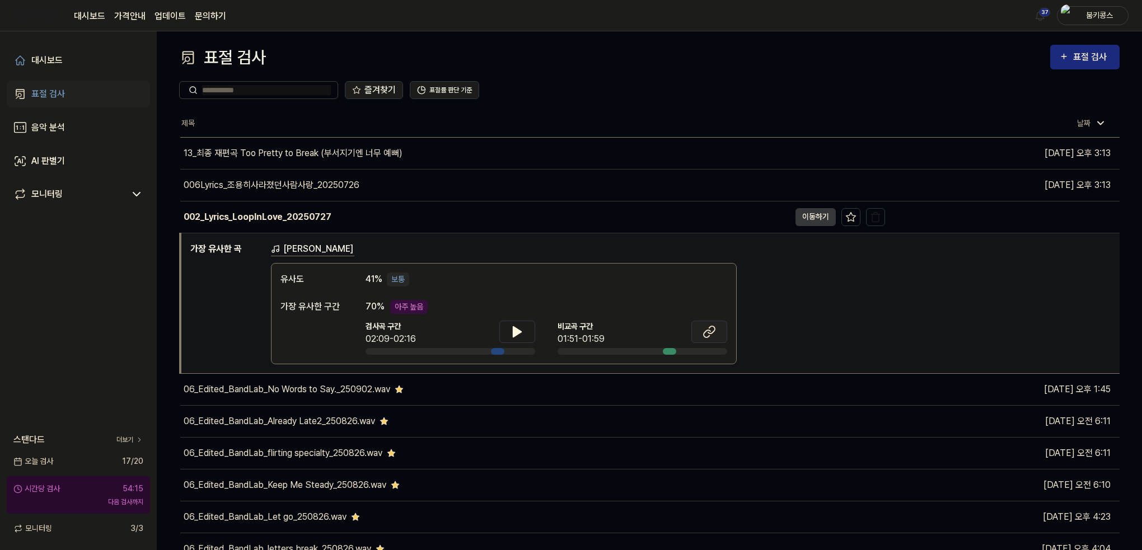
click at [715, 322] on button at bounding box center [709, 332] width 36 height 22
click at [519, 338] on button at bounding box center [517, 332] width 36 height 22
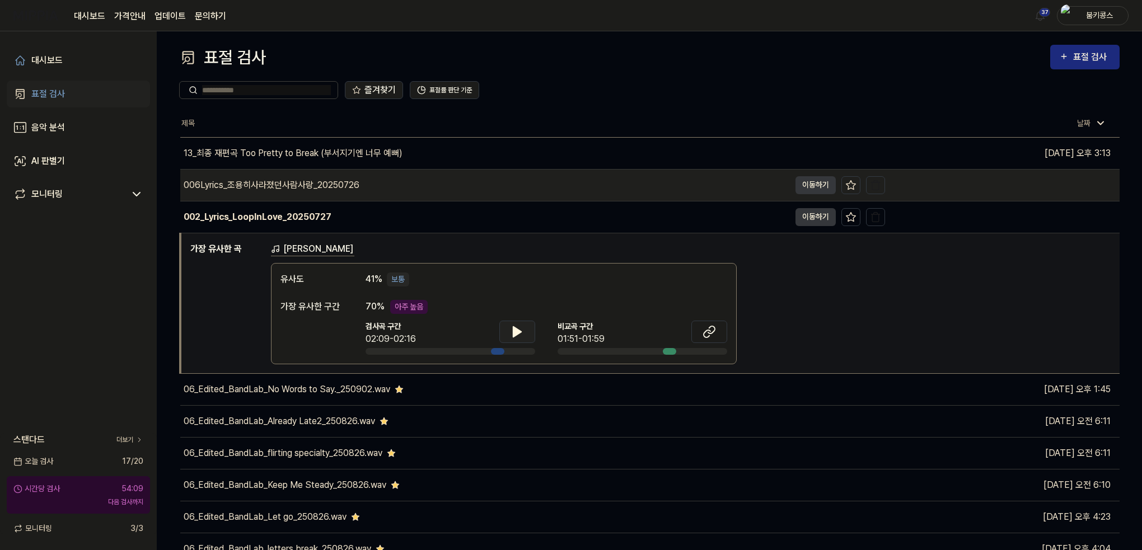
click at [424, 177] on div "006Lyrics_조용히사라졌던사람사랑_20250726" at bounding box center [485, 185] width 610 height 31
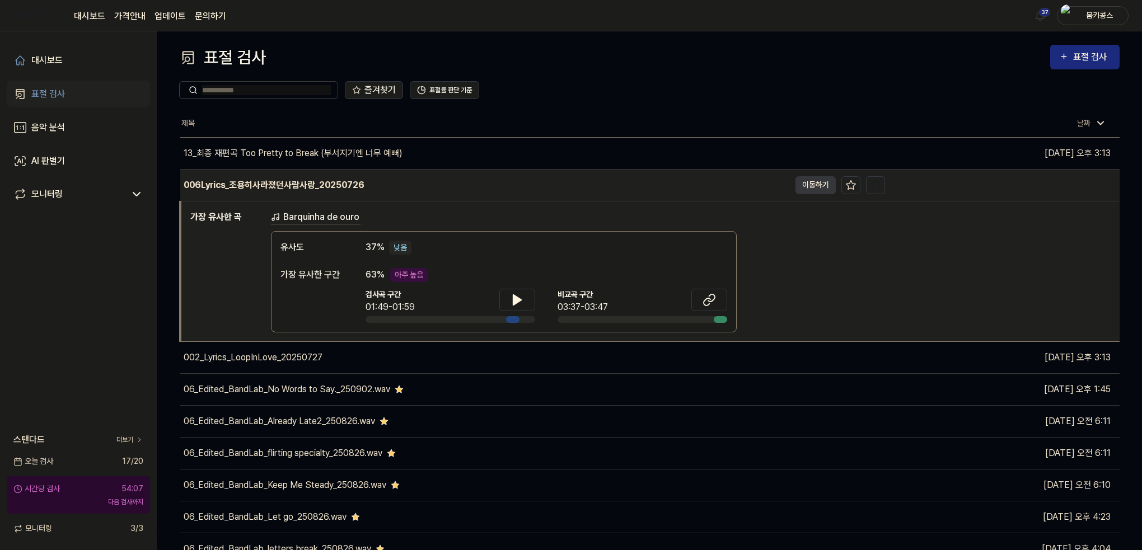
click at [427, 181] on div "006Lyrics_조용히사라졌던사람사랑_20250726" at bounding box center [485, 185] width 610 height 31
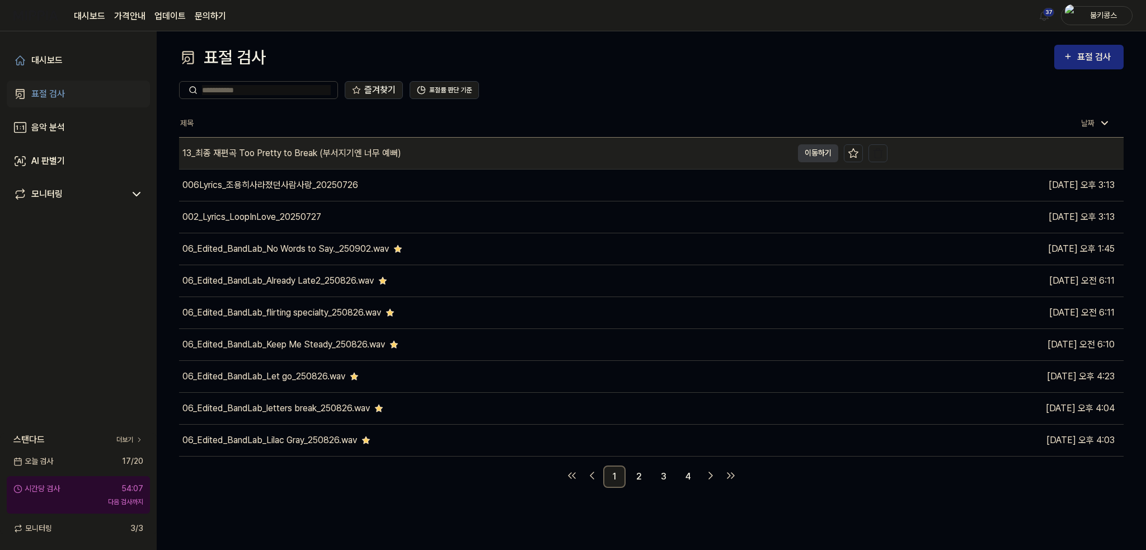
click at [412, 149] on div "13_최종 재편곡 Too Pretty to Break (부서지기엔 너무 예뻐)" at bounding box center [486, 153] width 614 height 31
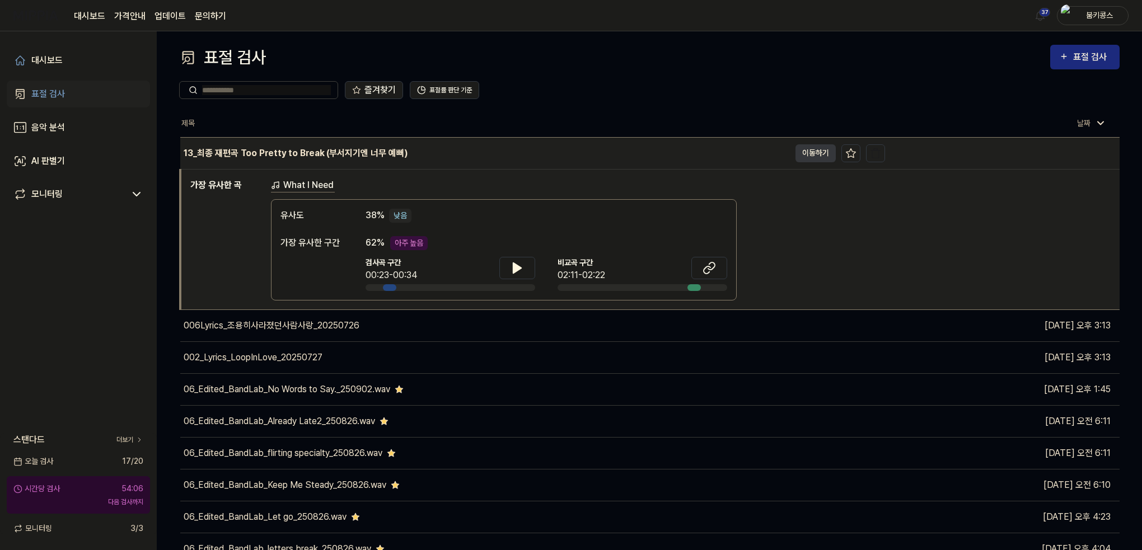
click at [412, 149] on div "13_최종 재편곡 Too Pretty to Break (부서지기엔 너무 예뻐)" at bounding box center [485, 153] width 610 height 31
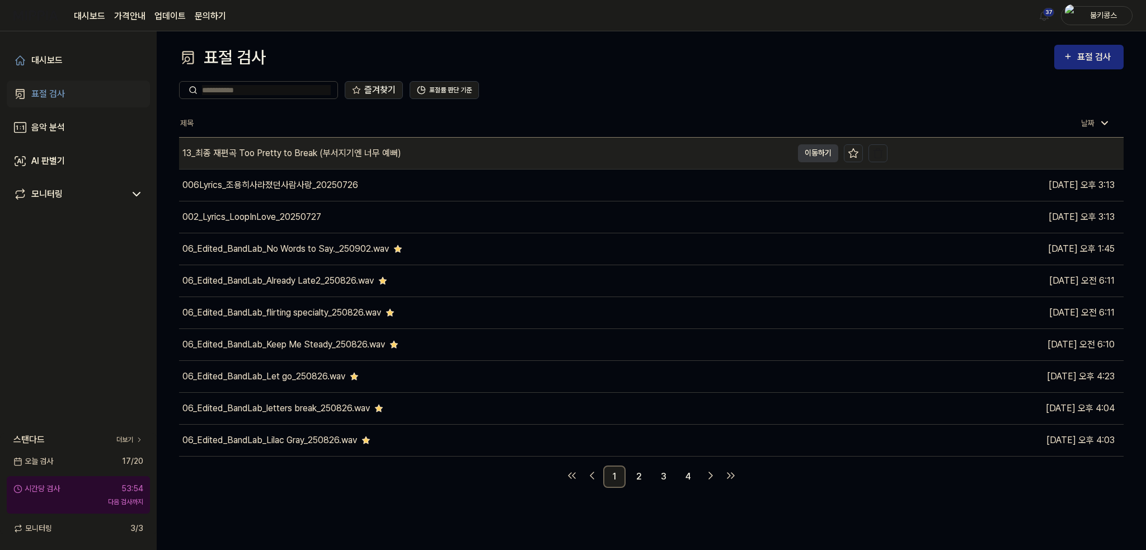
click at [854, 154] on icon at bounding box center [853, 153] width 11 height 11
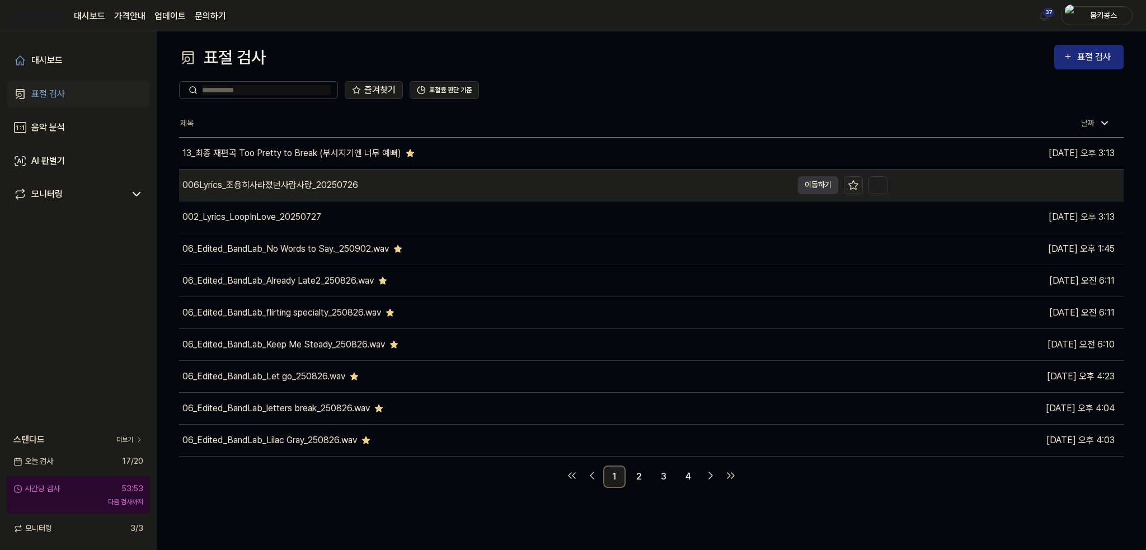
click at [855, 185] on icon at bounding box center [853, 185] width 11 height 11
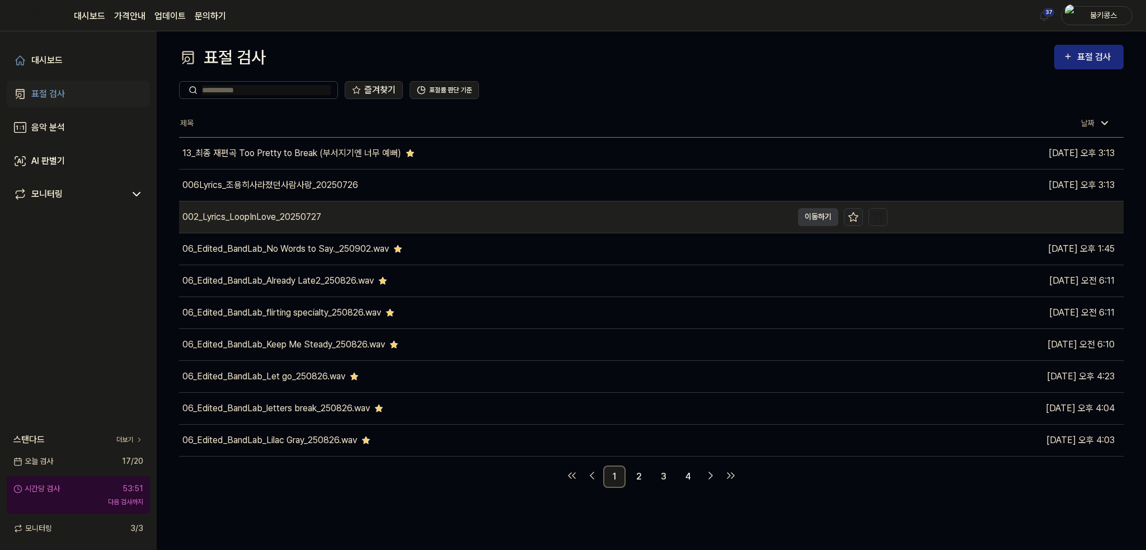
click at [854, 221] on icon at bounding box center [853, 217] width 11 height 11
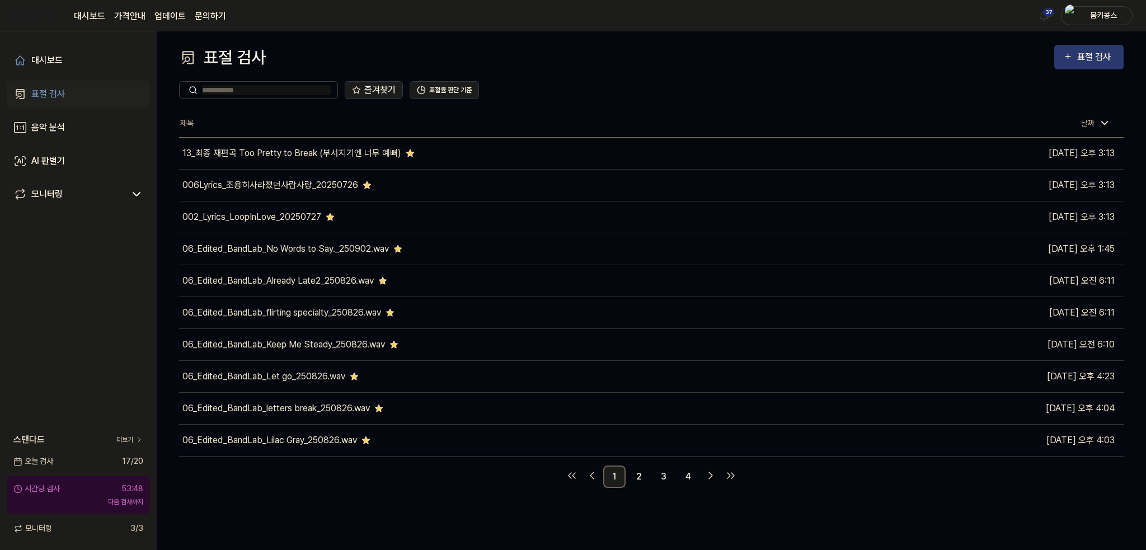
click at [1097, 57] on div "표절 검사" at bounding box center [1097, 57] width 38 height 15
